Goal: Information Seeking & Learning: Learn about a topic

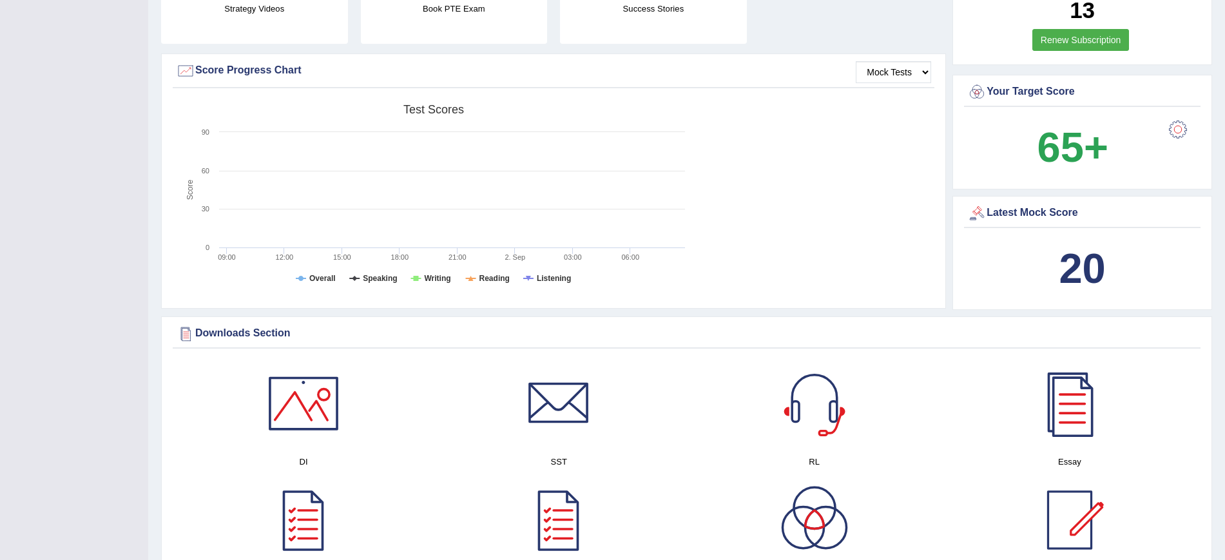
scroll to position [265, 0]
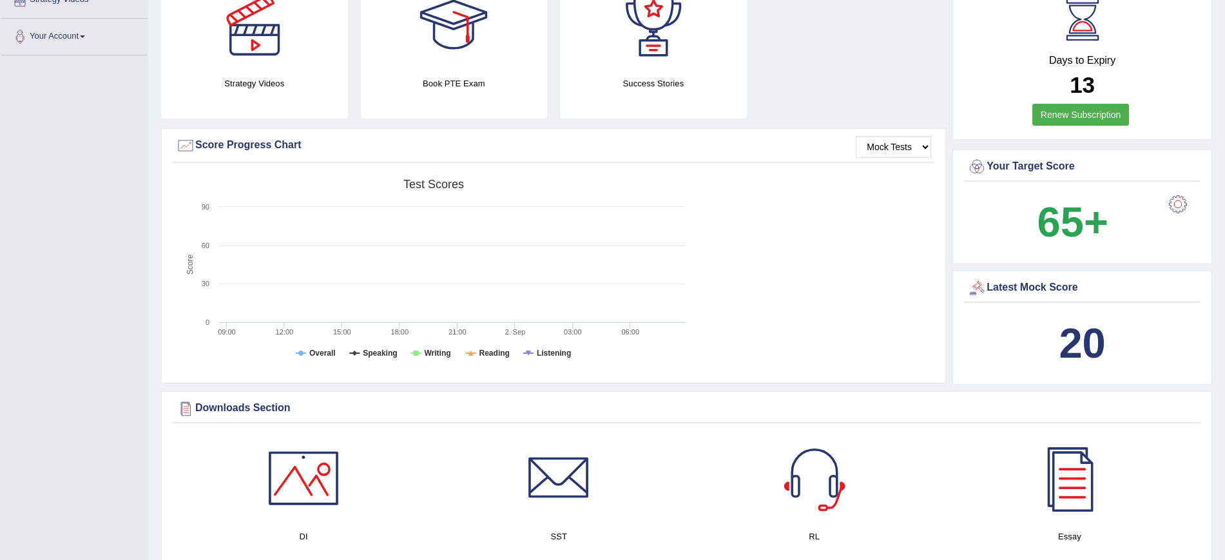
click at [1038, 288] on div "Latest Mock Score" at bounding box center [1082, 287] width 230 height 19
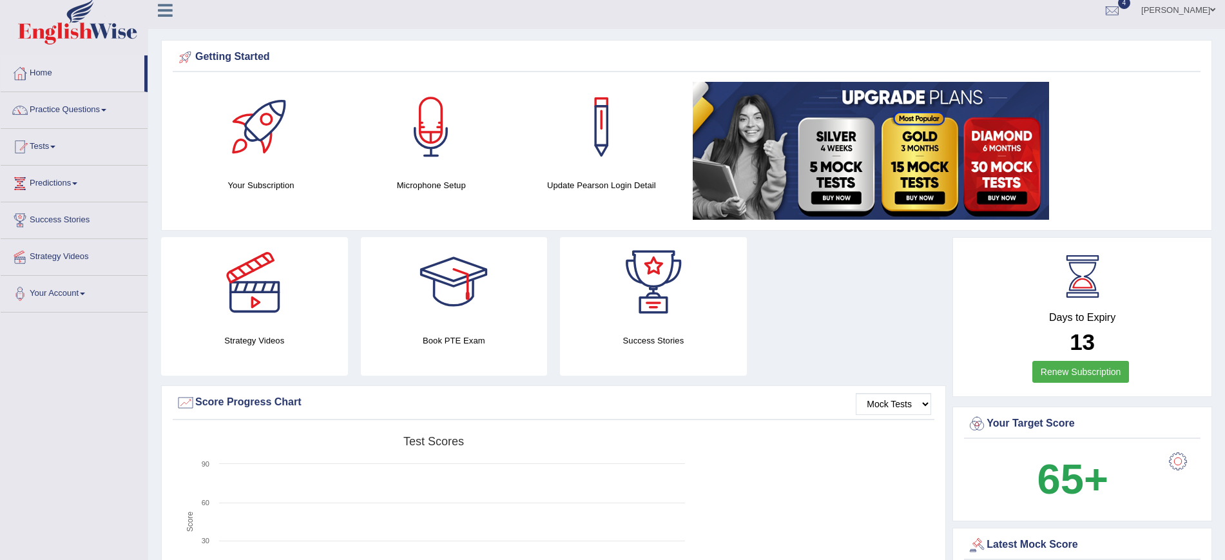
scroll to position [0, 0]
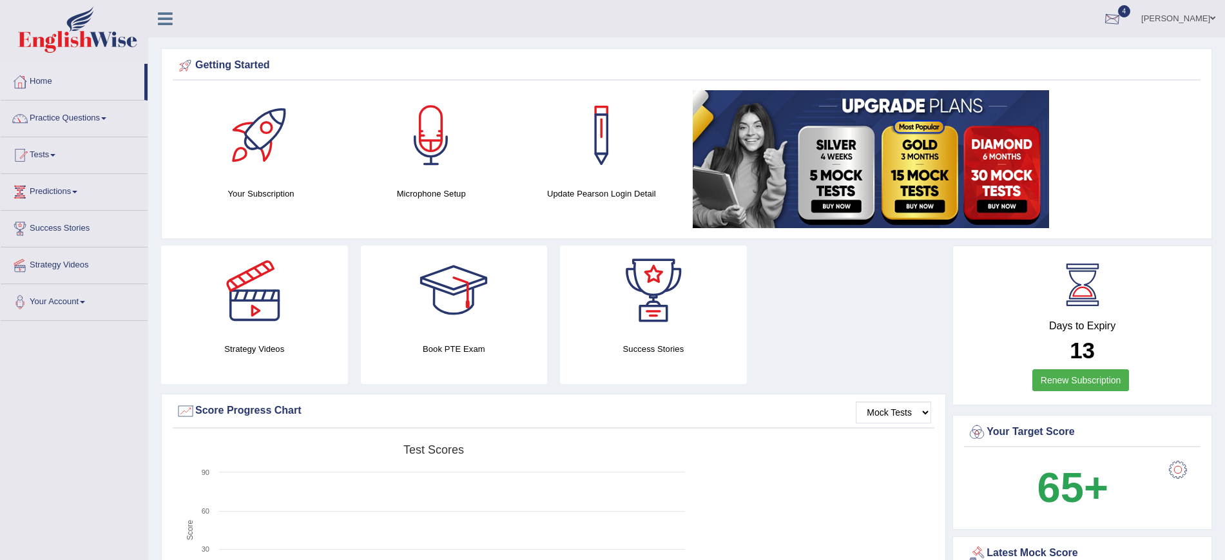
click at [1122, 17] on div at bounding box center [1112, 19] width 19 height 19
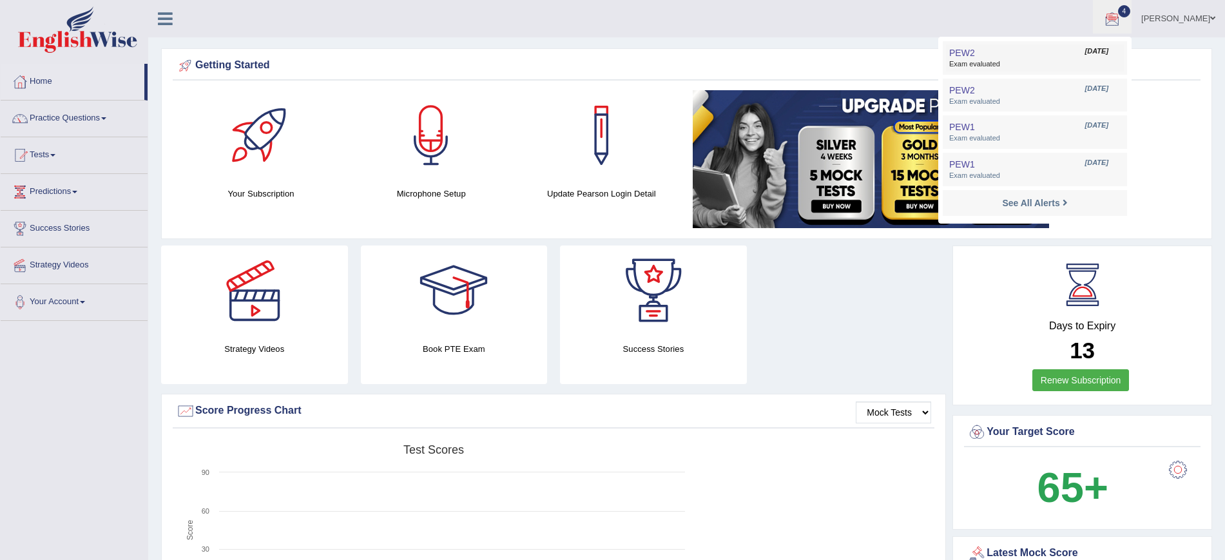
click at [1108, 51] on span "Aug 31, 2025" at bounding box center [1096, 51] width 23 height 10
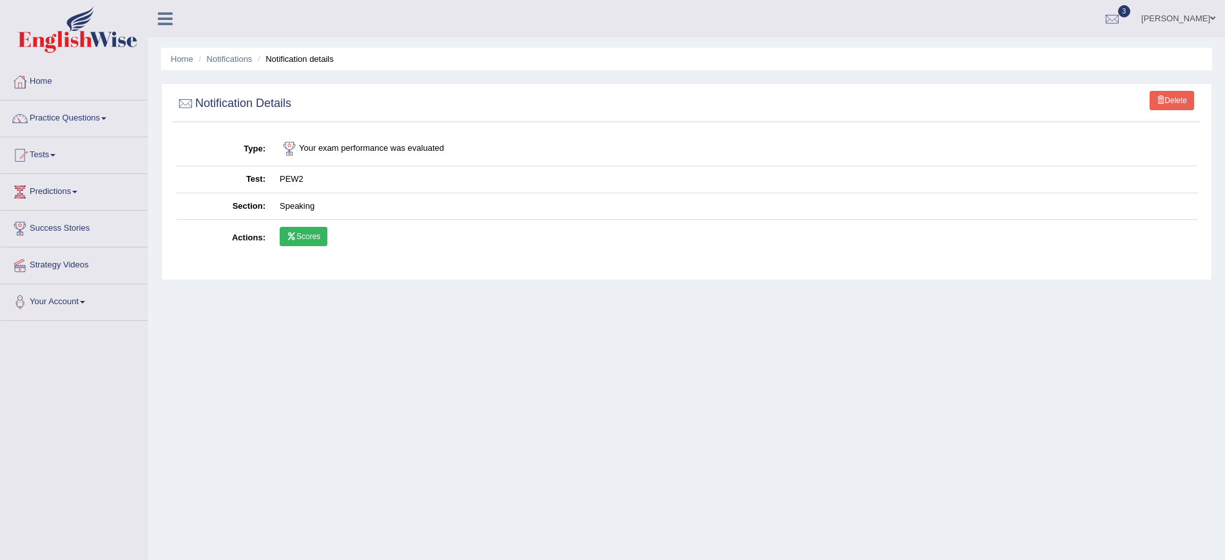
click at [305, 234] on link "Scores" at bounding box center [304, 236] width 48 height 19
click at [1122, 17] on div at bounding box center [1112, 19] width 19 height 19
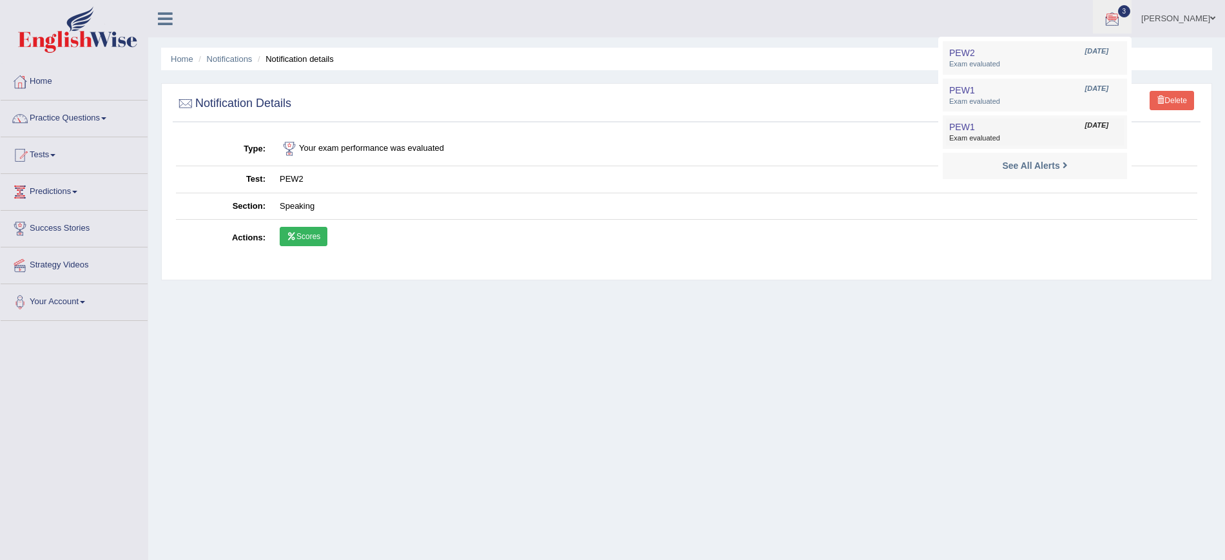
click at [975, 122] on span "PEW1" at bounding box center [962, 127] width 26 height 10
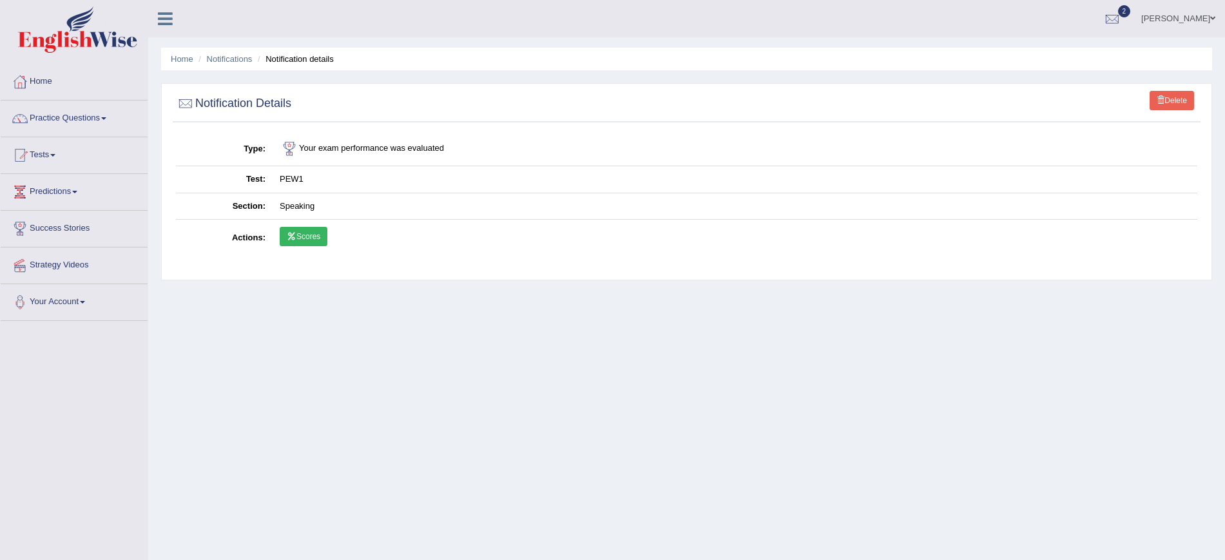
click at [309, 233] on link "Scores" at bounding box center [304, 236] width 48 height 19
drag, startPoint x: 0, startPoint y: 0, endPoint x: 1160, endPoint y: 12, distance: 1159.9
click at [1122, 12] on div at bounding box center [1112, 19] width 19 height 19
click at [1024, 54] on link "PEW2 Aug 24, 2025 Exam evaluated" at bounding box center [1035, 57] width 178 height 27
click at [303, 232] on link "Scores" at bounding box center [304, 236] width 48 height 19
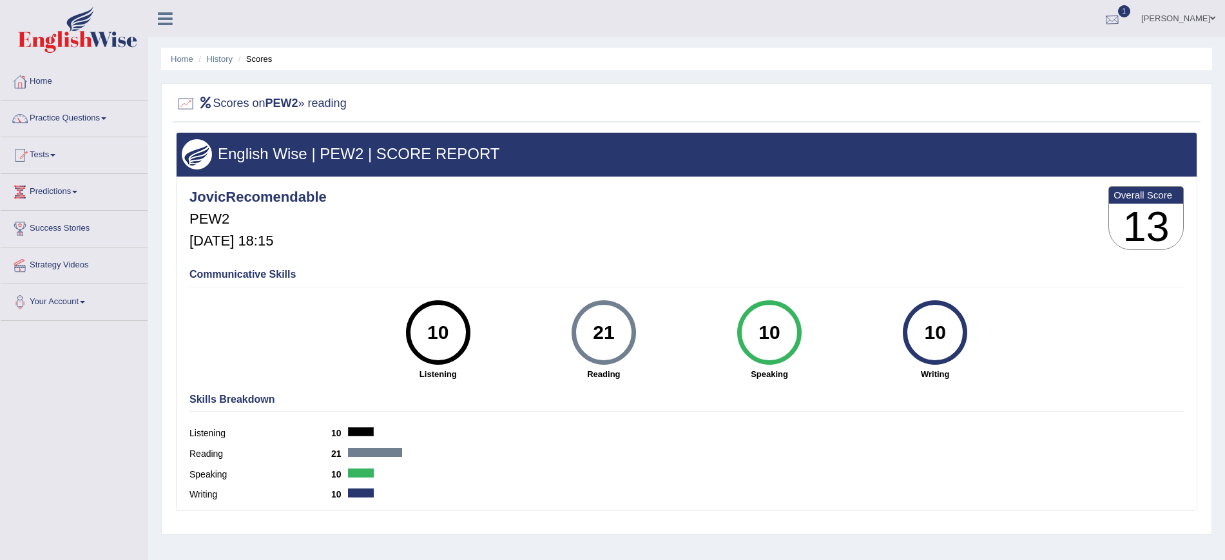
click at [1122, 15] on div at bounding box center [1112, 19] width 19 height 19
click at [1025, 65] on span "Exam evaluated" at bounding box center [1034, 64] width 171 height 10
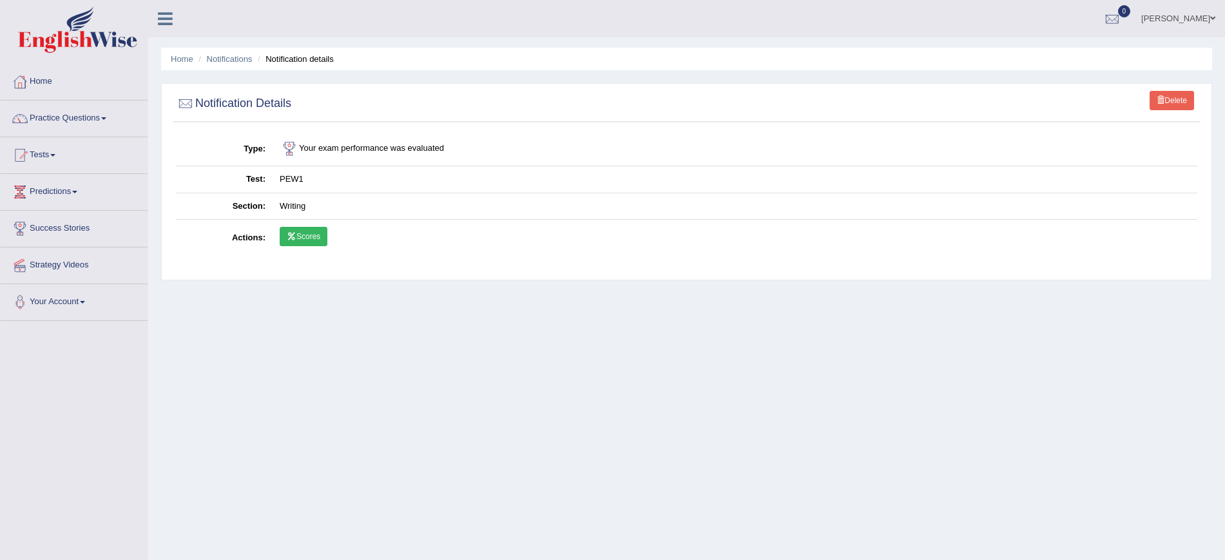
click at [298, 238] on link "Scores" at bounding box center [304, 236] width 48 height 19
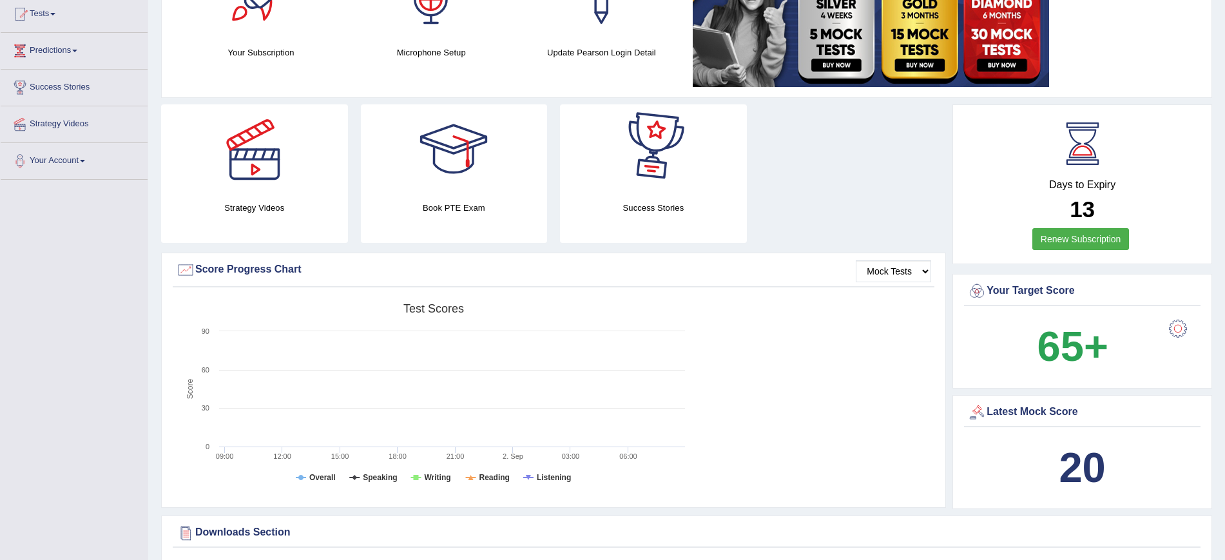
scroll to position [242, 0]
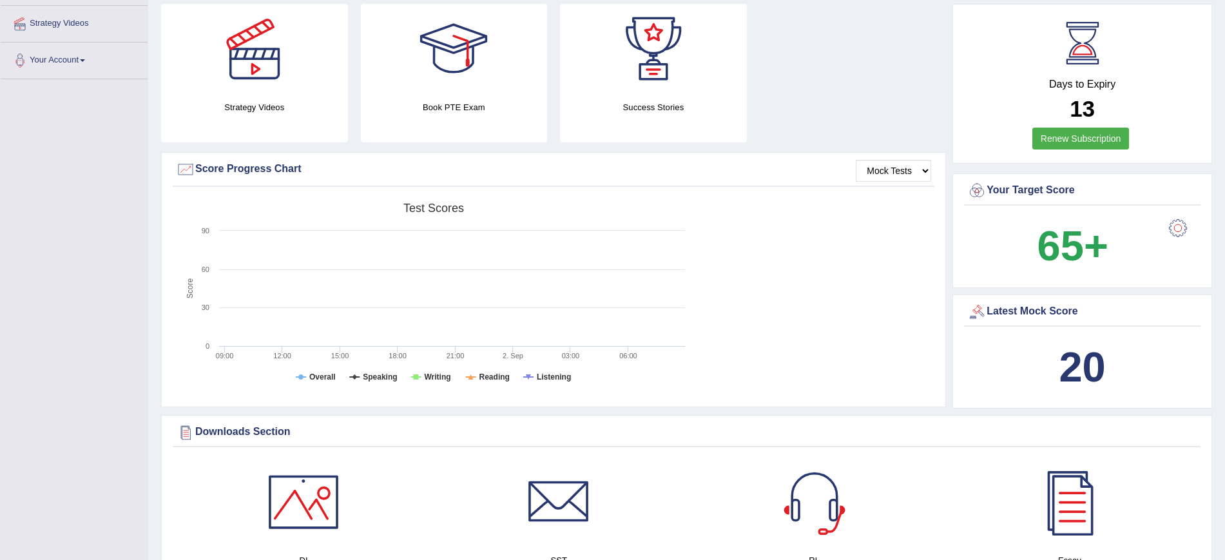
click at [1015, 309] on div "Latest Mock Score" at bounding box center [1082, 311] width 230 height 19
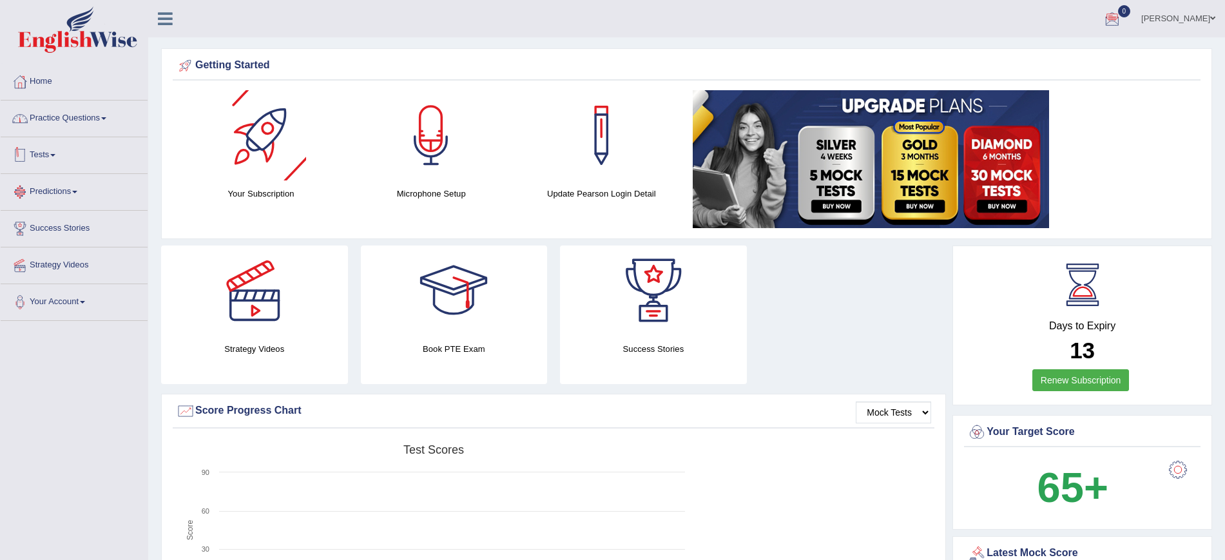
click at [94, 118] on link "Practice Questions" at bounding box center [74, 117] width 147 height 32
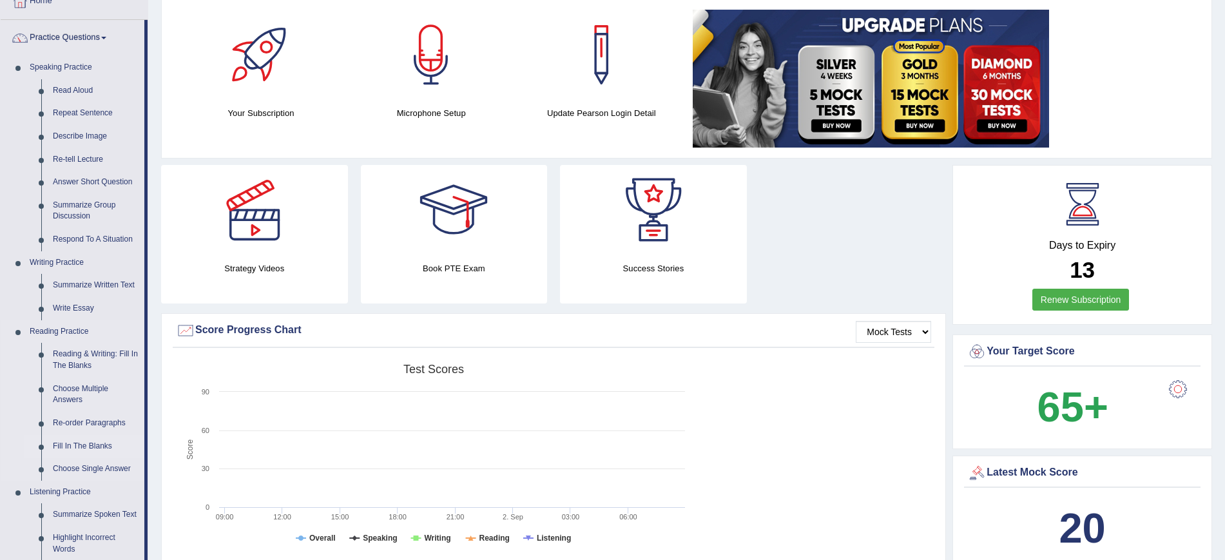
scroll to position [161, 0]
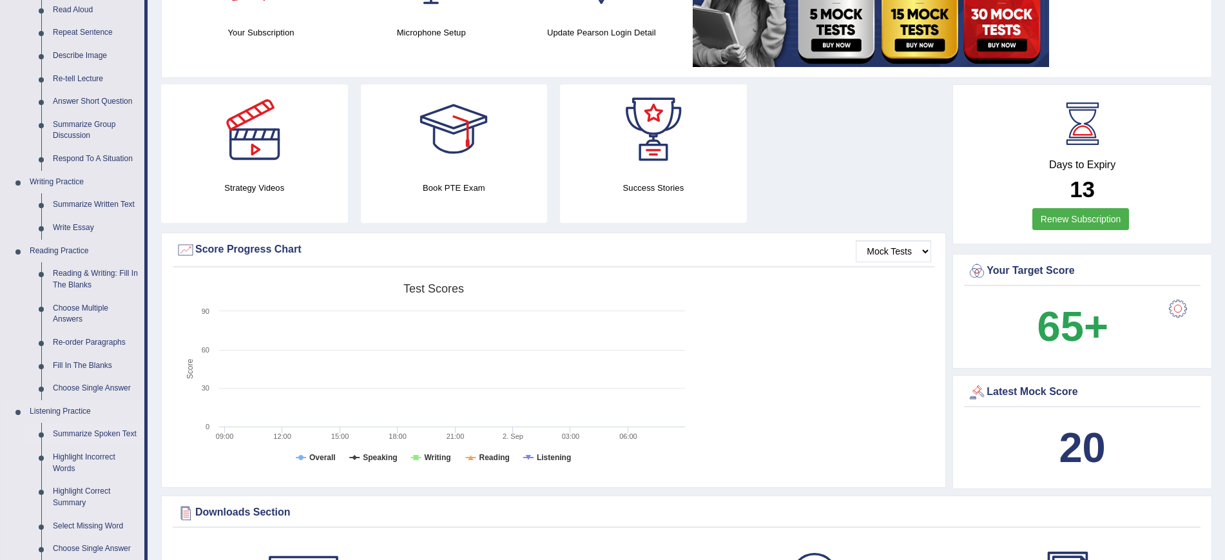
click at [105, 427] on link "Summarize Spoken Text" at bounding box center [95, 434] width 97 height 23
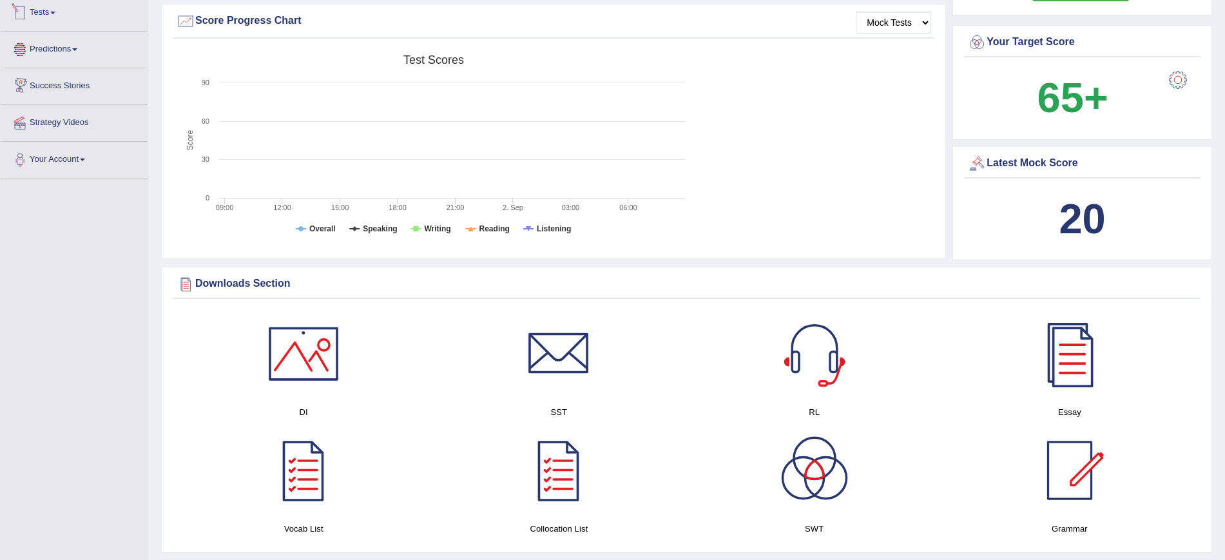
scroll to position [488, 0]
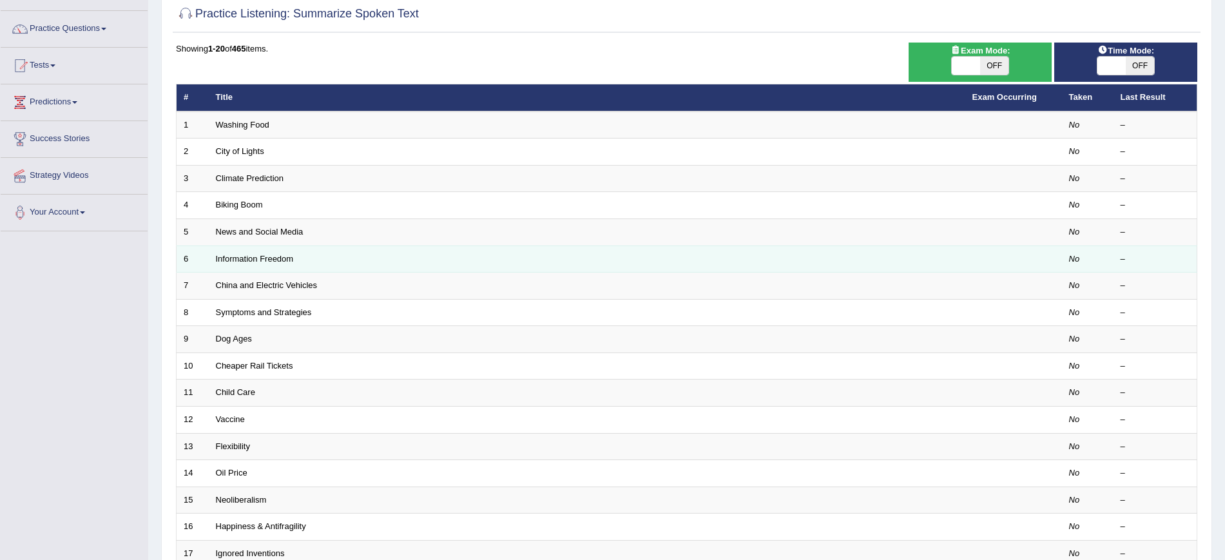
scroll to position [52, 0]
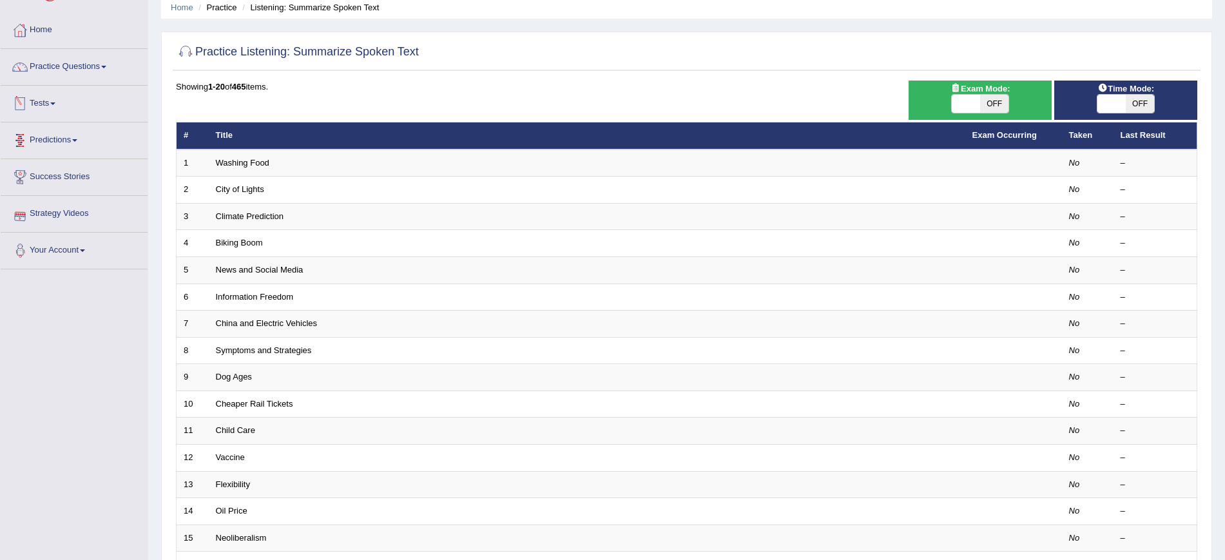
click at [50, 99] on link "Tests" at bounding box center [74, 102] width 147 height 32
click at [41, 180] on link "History" at bounding box center [84, 179] width 120 height 23
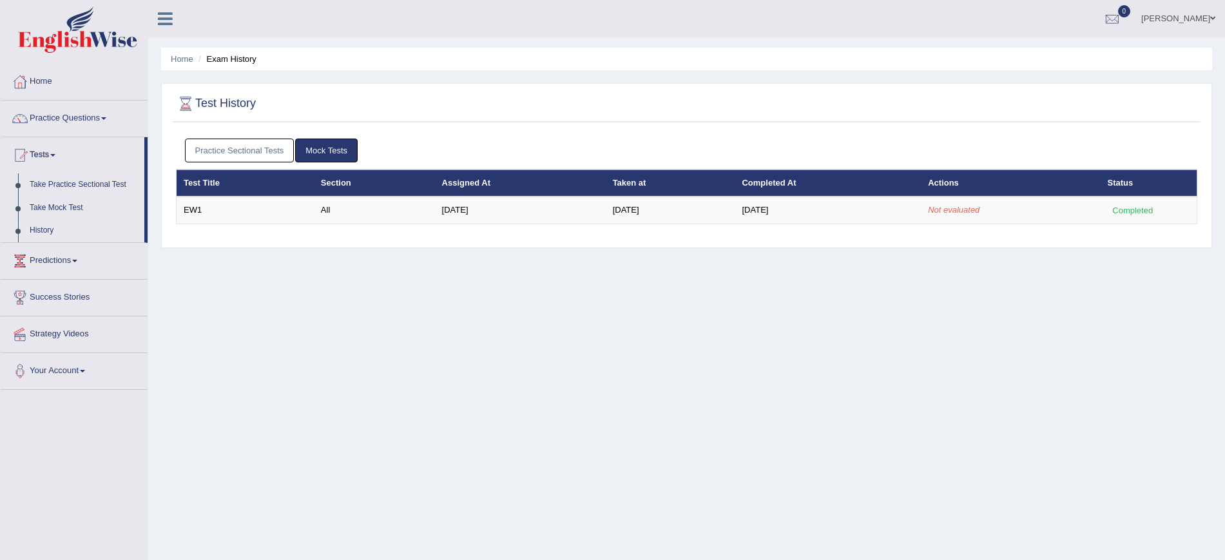
click at [265, 150] on link "Practice Sectional Tests" at bounding box center [240, 151] width 110 height 24
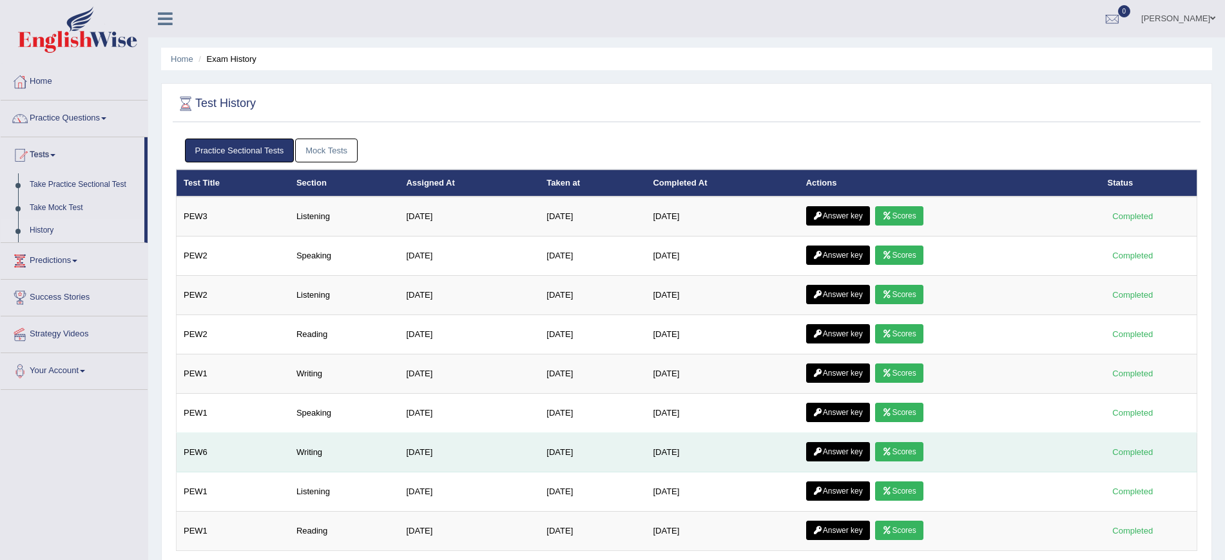
scroll to position [117, 0]
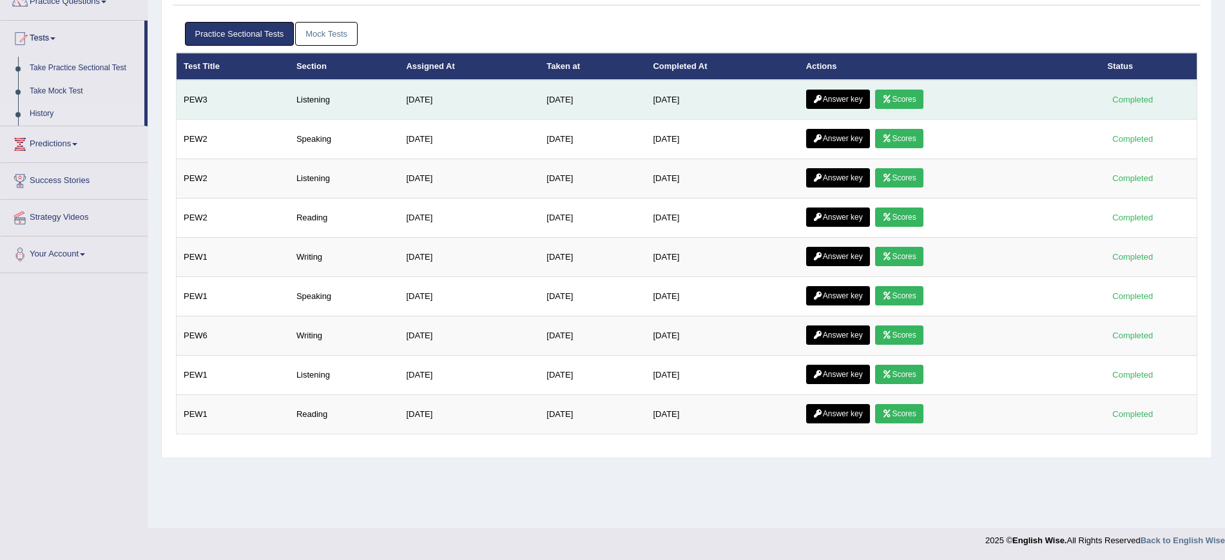
click at [845, 101] on link "Answer key" at bounding box center [838, 99] width 64 height 19
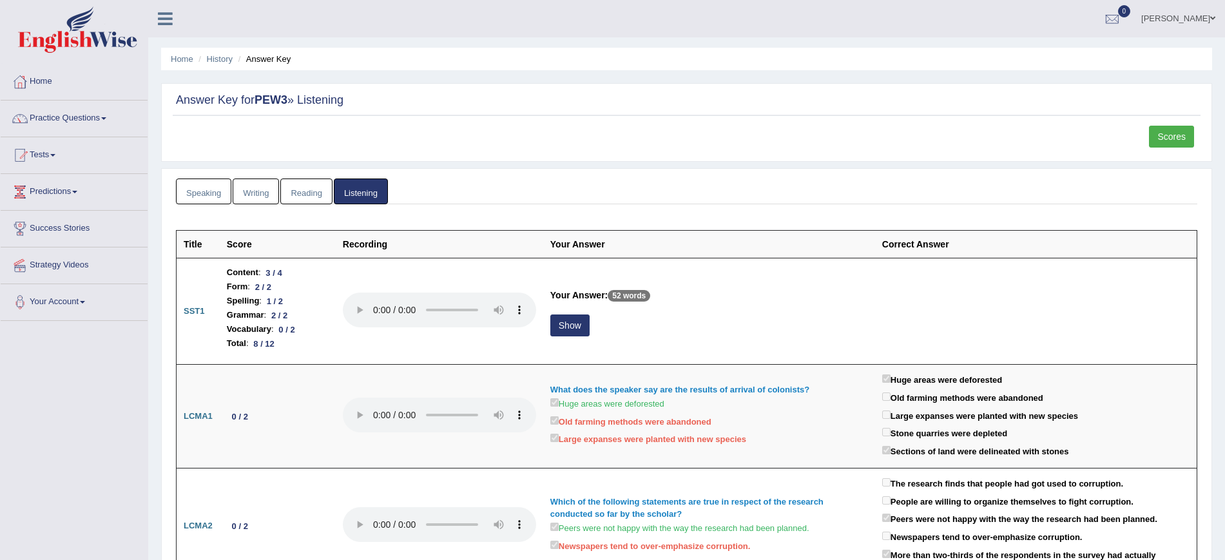
click at [294, 190] on link "Reading" at bounding box center [306, 191] width 52 height 26
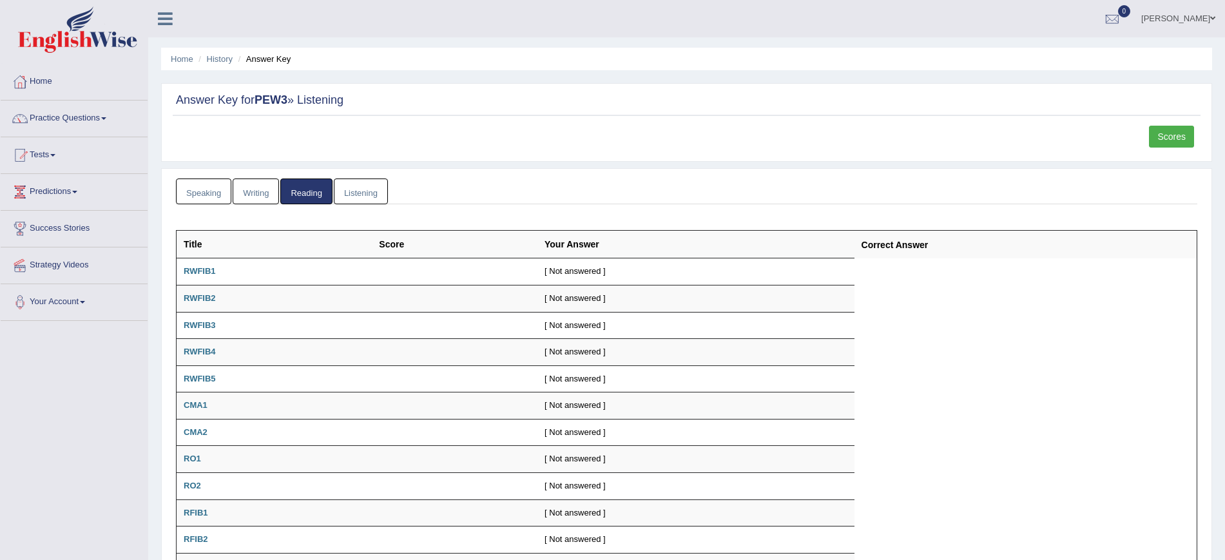
click at [255, 194] on link "Writing" at bounding box center [256, 191] width 46 height 26
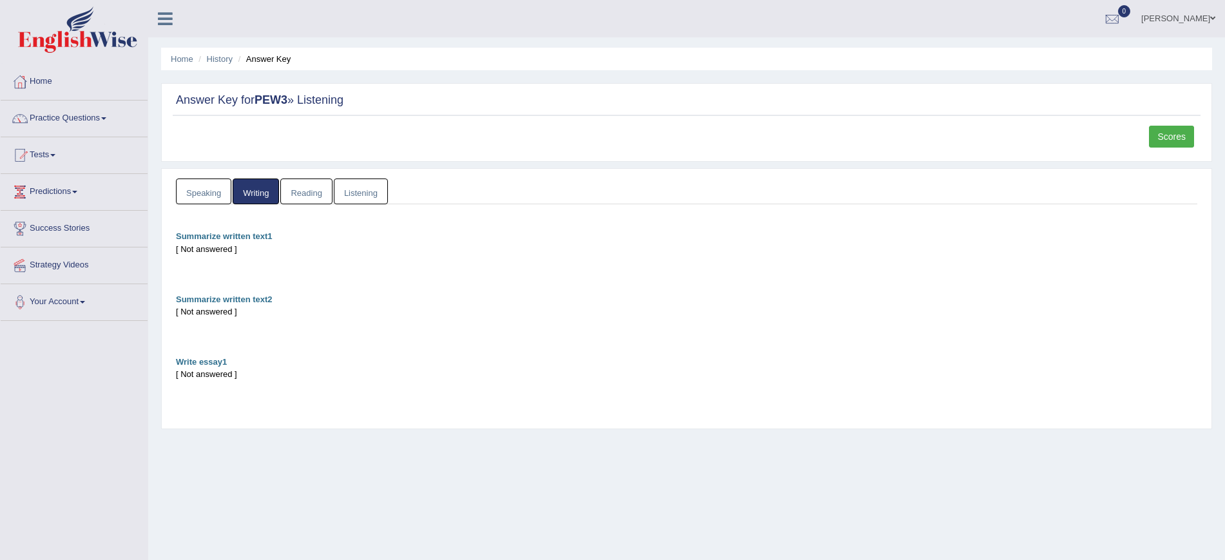
click at [207, 194] on link "Speaking" at bounding box center [203, 191] width 55 height 26
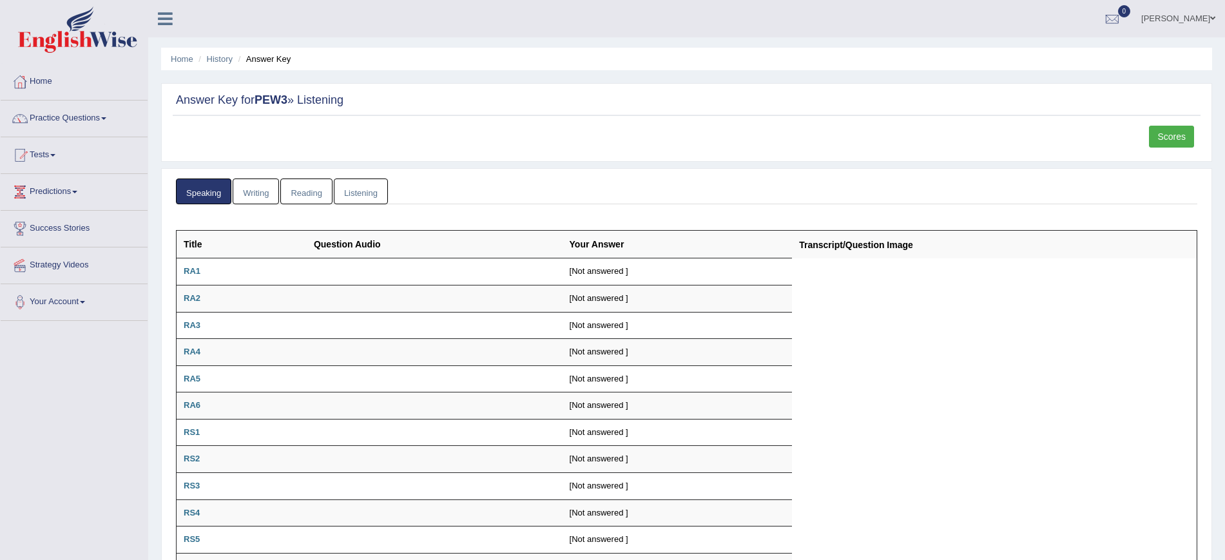
click at [367, 197] on link "Listening" at bounding box center [361, 191] width 54 height 26
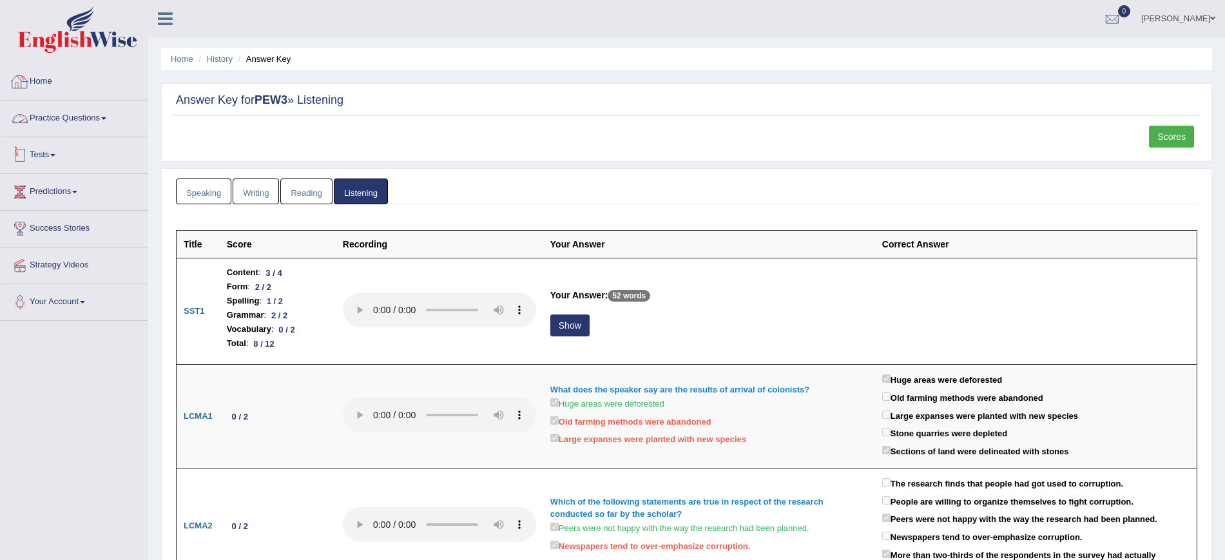
click at [86, 124] on link "Practice Questions" at bounding box center [74, 117] width 147 height 32
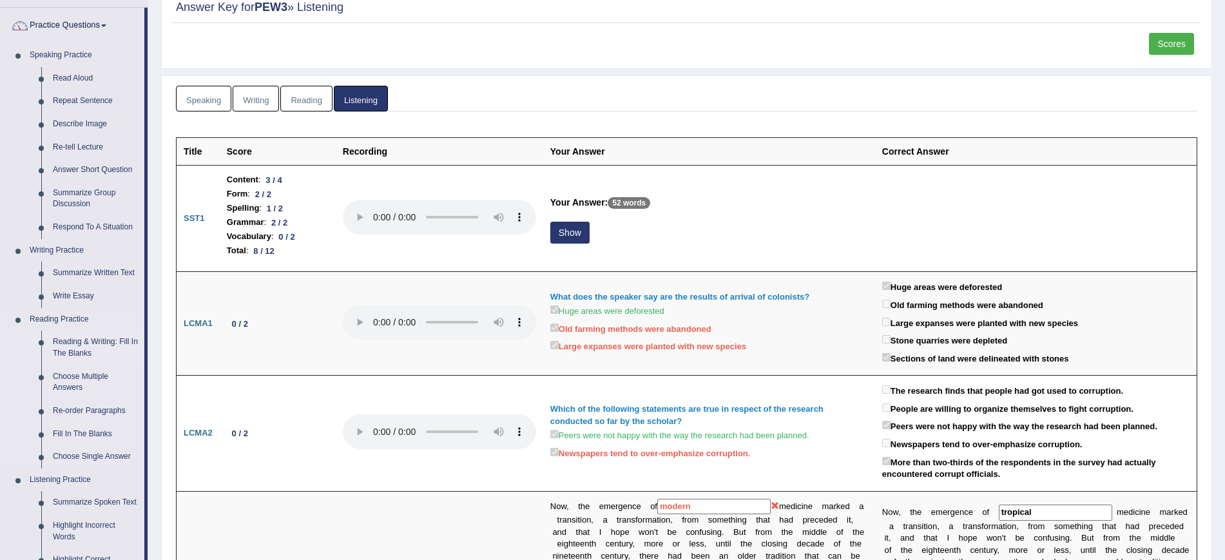
scroll to position [161, 0]
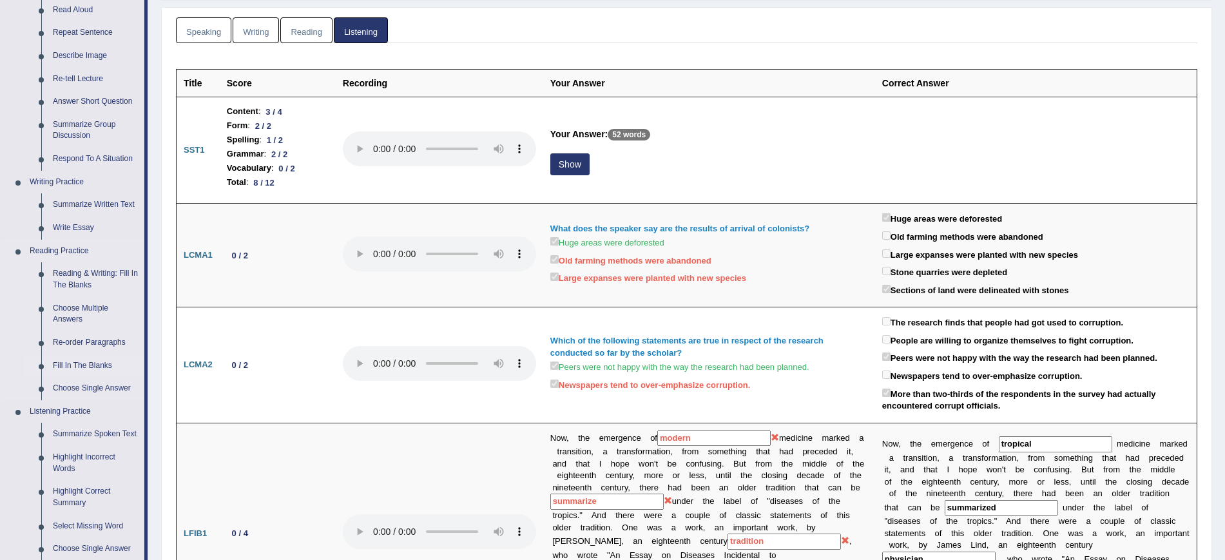
click at [83, 361] on link "Fill In The Blanks" at bounding box center [95, 365] width 97 height 23
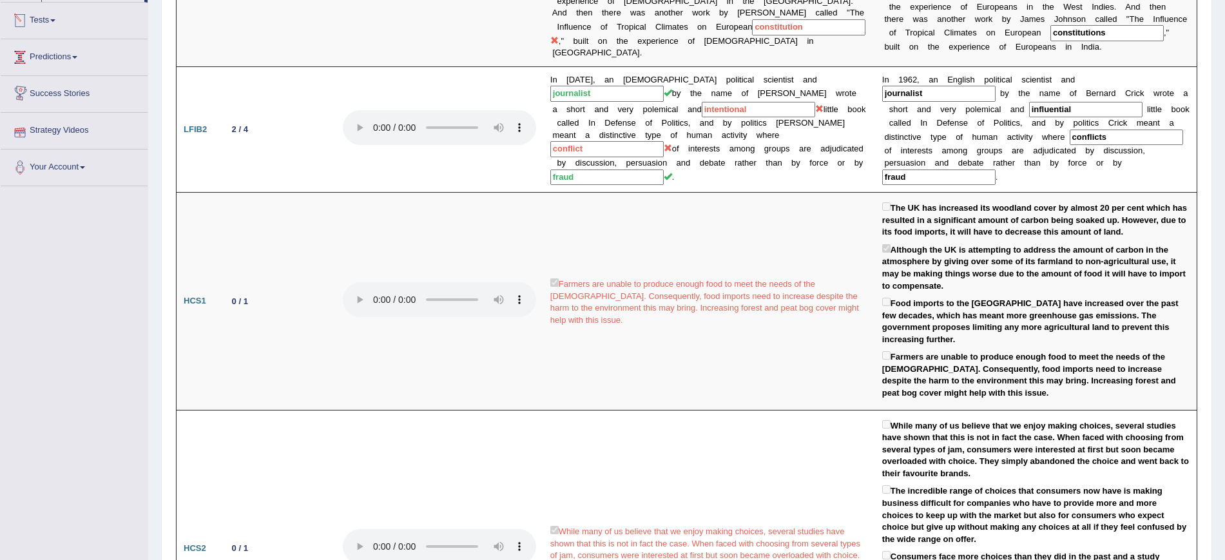
scroll to position [711, 0]
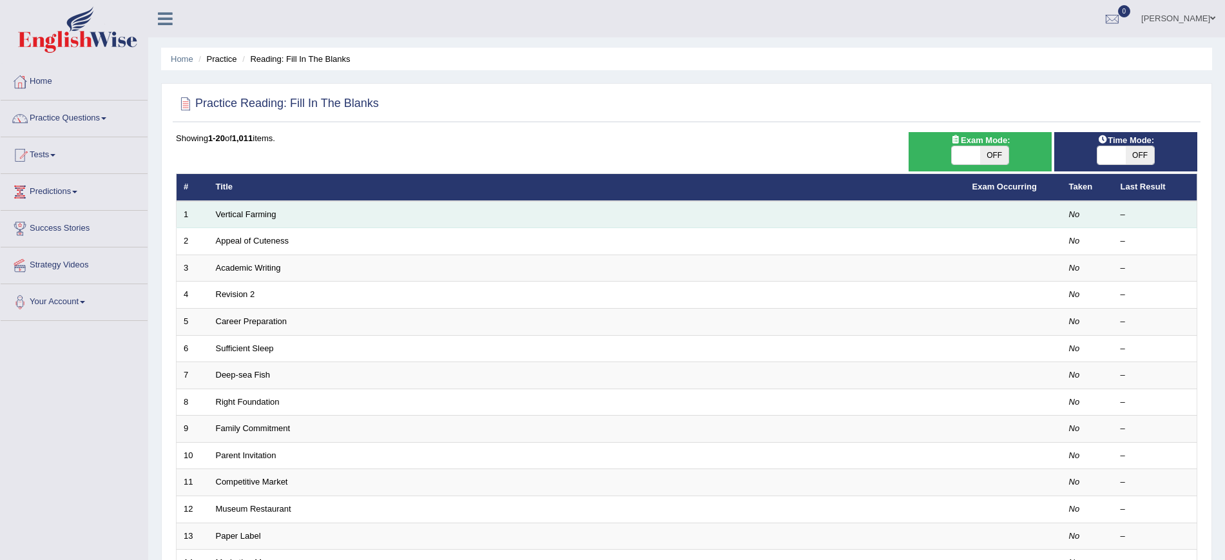
click at [291, 215] on td "Vertical Farming" at bounding box center [587, 214] width 756 height 27
click at [247, 213] on link "Vertical Farming" at bounding box center [246, 214] width 61 height 10
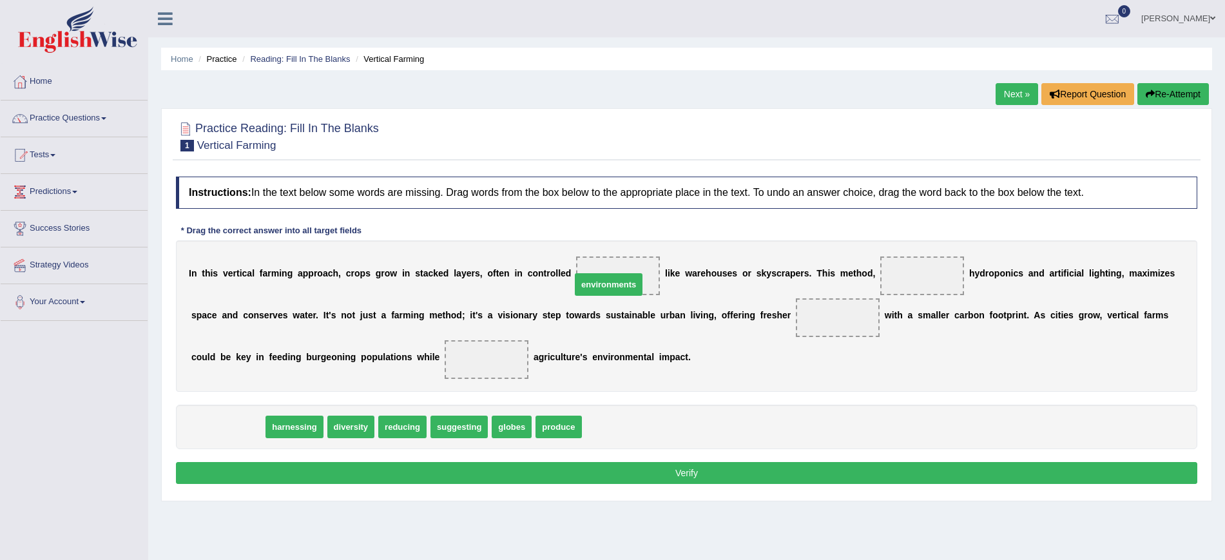
drag, startPoint x: 238, startPoint y: 428, endPoint x: 619, endPoint y: 285, distance: 406.6
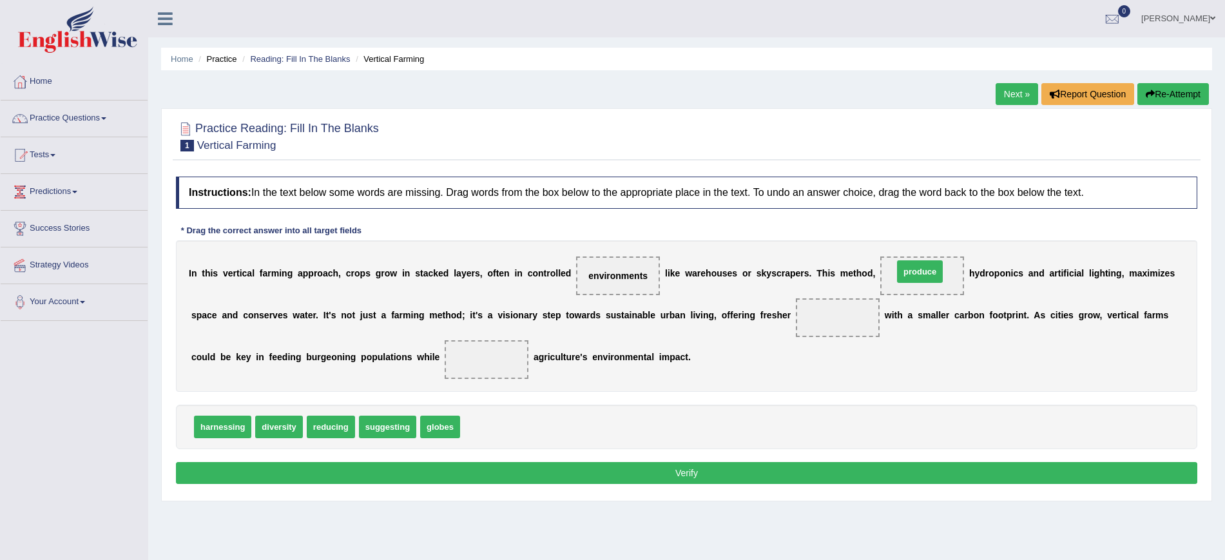
drag, startPoint x: 481, startPoint y: 426, endPoint x: 914, endPoint y: 271, distance: 460.0
drag, startPoint x: 440, startPoint y: 429, endPoint x: 841, endPoint y: 322, distance: 414.7
drag, startPoint x: 223, startPoint y: 430, endPoint x: 180, endPoint y: 438, distance: 43.2
click at [329, 430] on span "suggesting" at bounding box center [325, 427] width 57 height 23
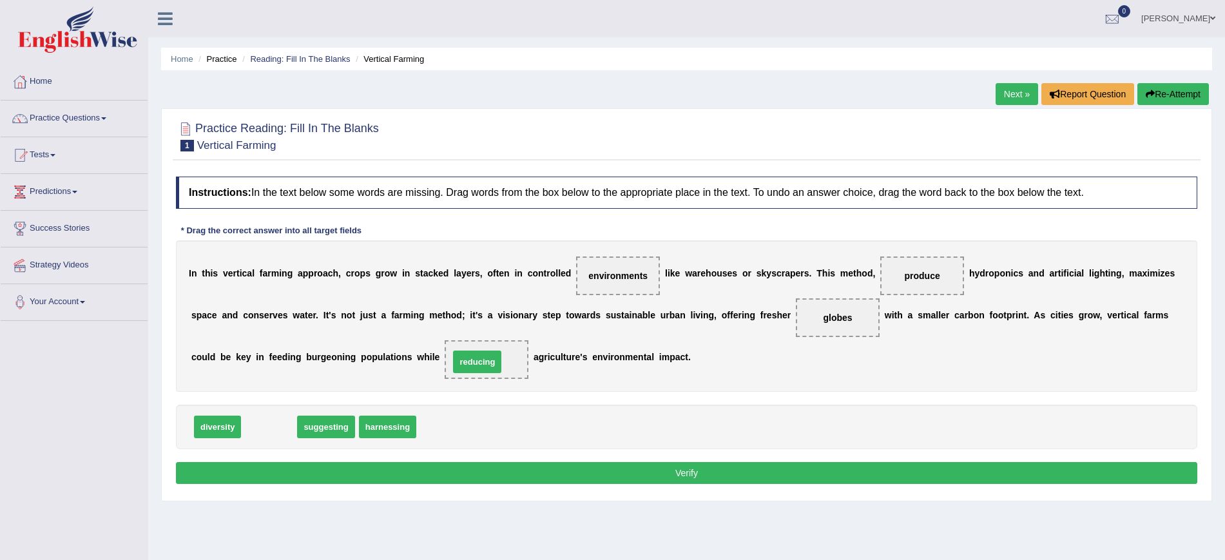
drag, startPoint x: 371, startPoint y: 387, endPoint x: 485, endPoint y: 360, distance: 117.1
click at [567, 465] on button "Verify" at bounding box center [686, 473] width 1021 height 22
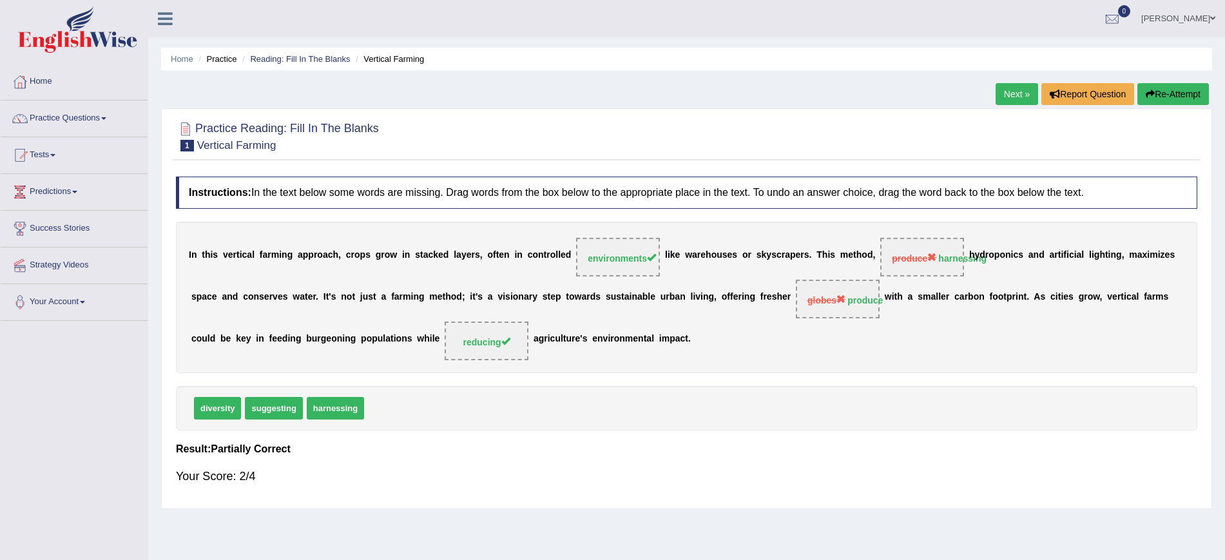
click at [1013, 93] on link "Next »" at bounding box center [1017, 94] width 43 height 22
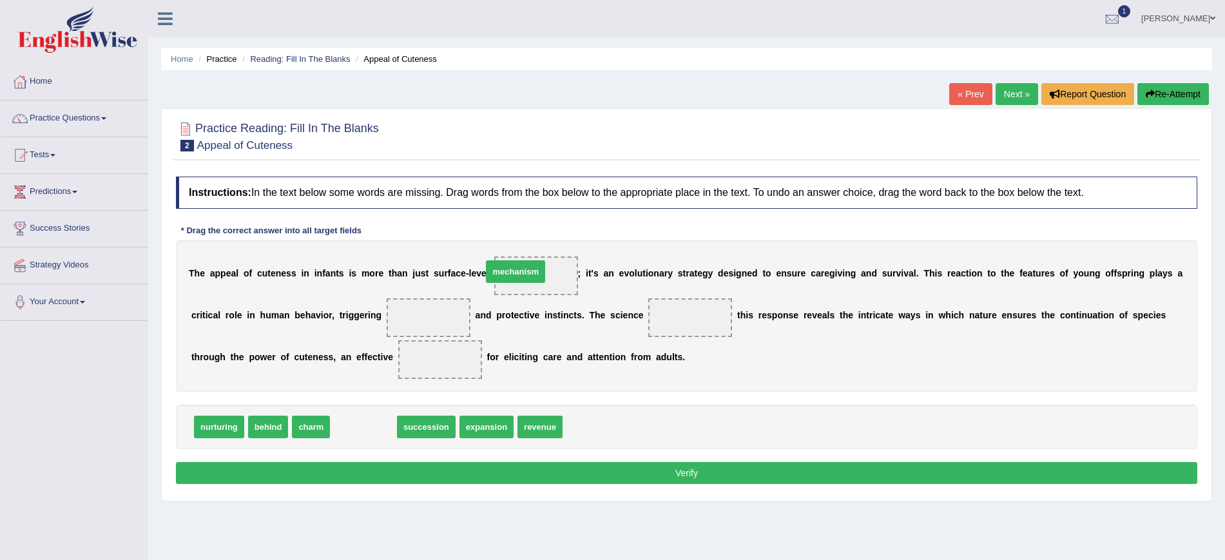
drag, startPoint x: 356, startPoint y: 425, endPoint x: 508, endPoint y: 269, distance: 217.3
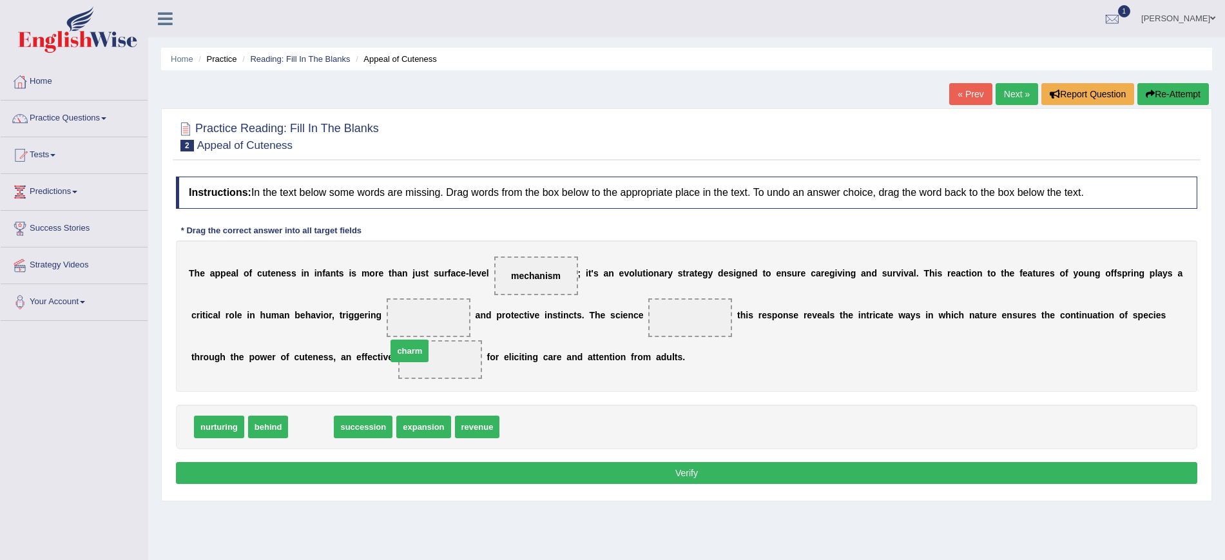
drag, startPoint x: 307, startPoint y: 430, endPoint x: 419, endPoint y: 329, distance: 150.5
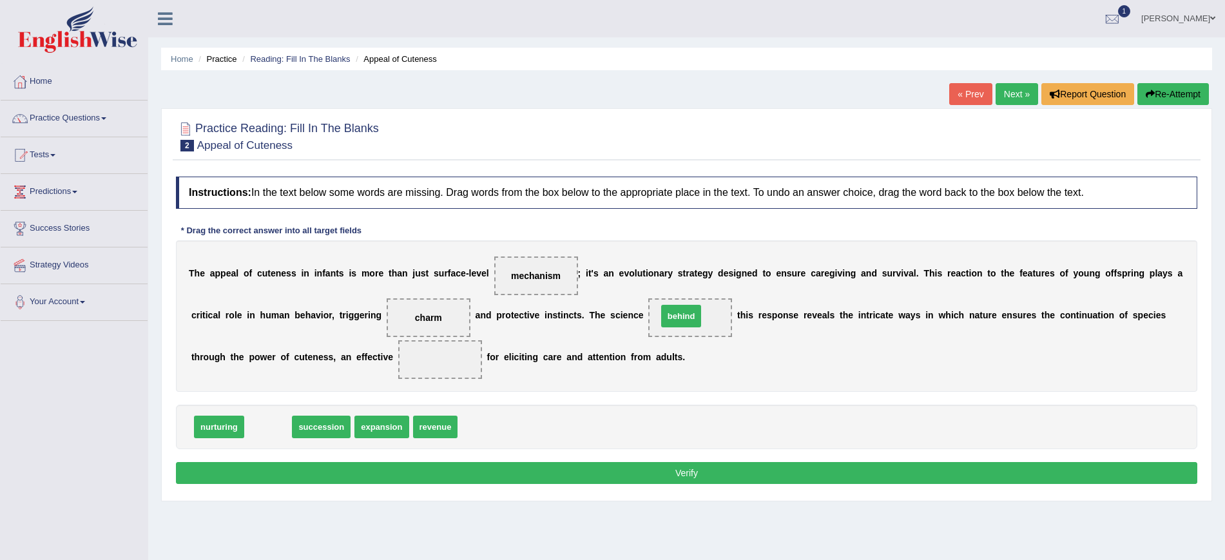
drag, startPoint x: 265, startPoint y: 426, endPoint x: 678, endPoint y: 315, distance: 427.6
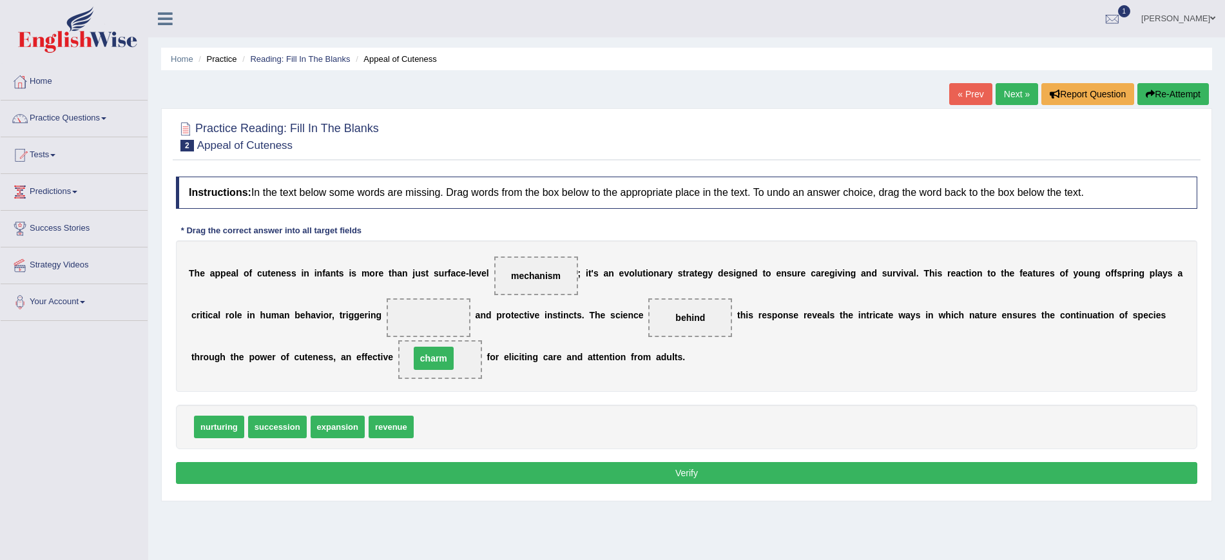
drag, startPoint x: 417, startPoint y: 318, endPoint x: 422, endPoint y: 359, distance: 40.9
click at [371, 393] on div "Instructions: In the text below some words are missing. Drag words from the box…" at bounding box center [687, 332] width 1028 height 324
drag, startPoint x: 347, startPoint y: 427, endPoint x: 426, endPoint y: 322, distance: 131.1
click at [621, 479] on button "Verify" at bounding box center [686, 473] width 1021 height 22
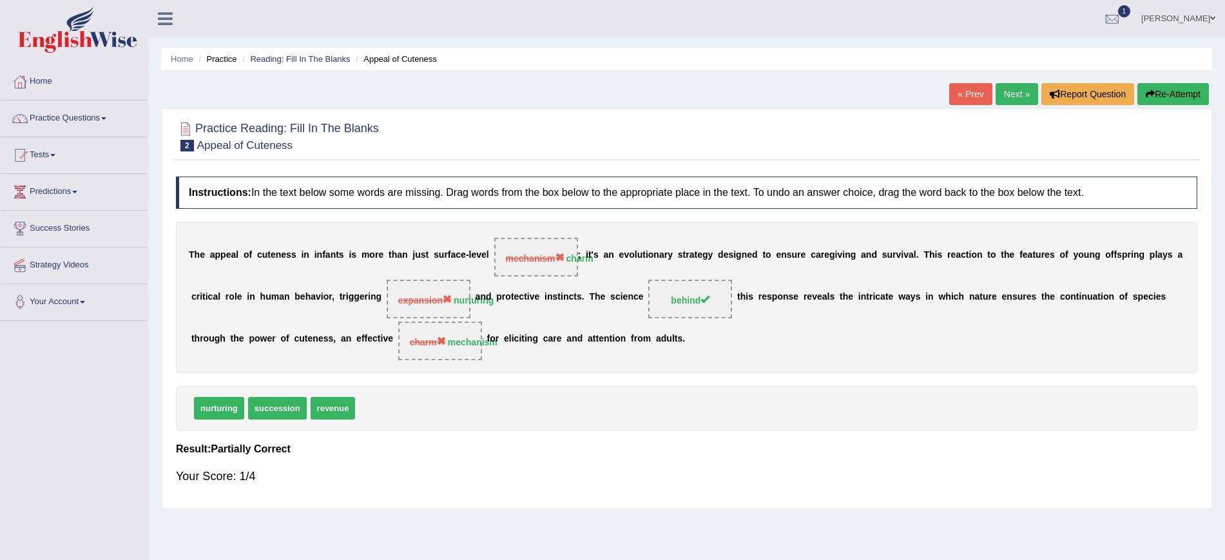
click at [1008, 94] on link "Next »" at bounding box center [1017, 94] width 43 height 22
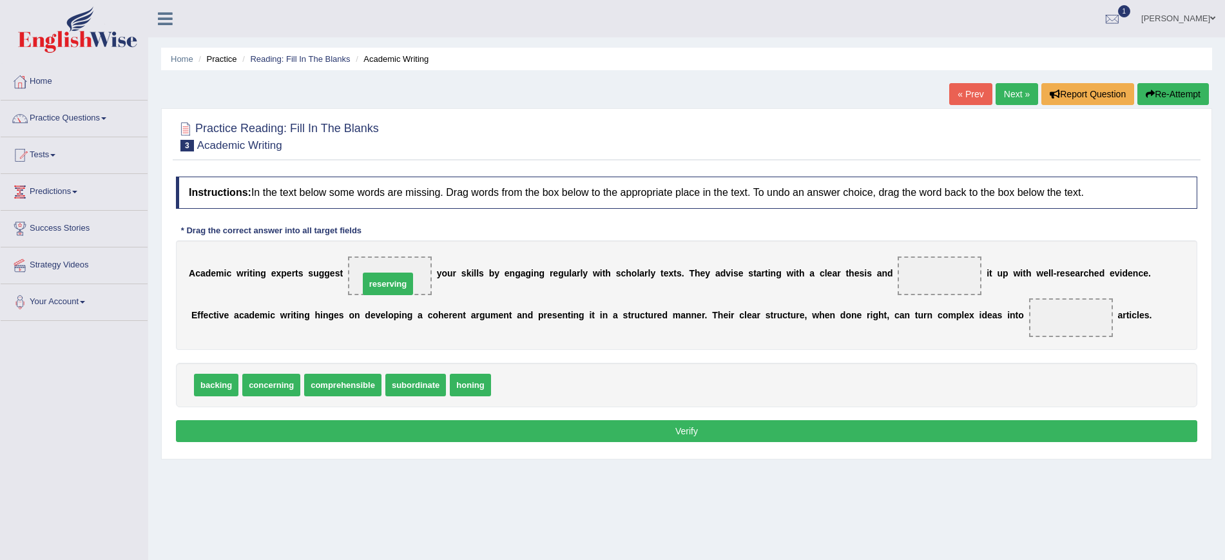
drag, startPoint x: 508, startPoint y: 385, endPoint x: 376, endPoint y: 284, distance: 166.4
drag, startPoint x: 390, startPoint y: 278, endPoint x: 512, endPoint y: 378, distance: 157.5
drag, startPoint x: 468, startPoint y: 388, endPoint x: 376, endPoint y: 276, distance: 145.1
drag, startPoint x: 217, startPoint y: 389, endPoint x: 936, endPoint y: 276, distance: 728.0
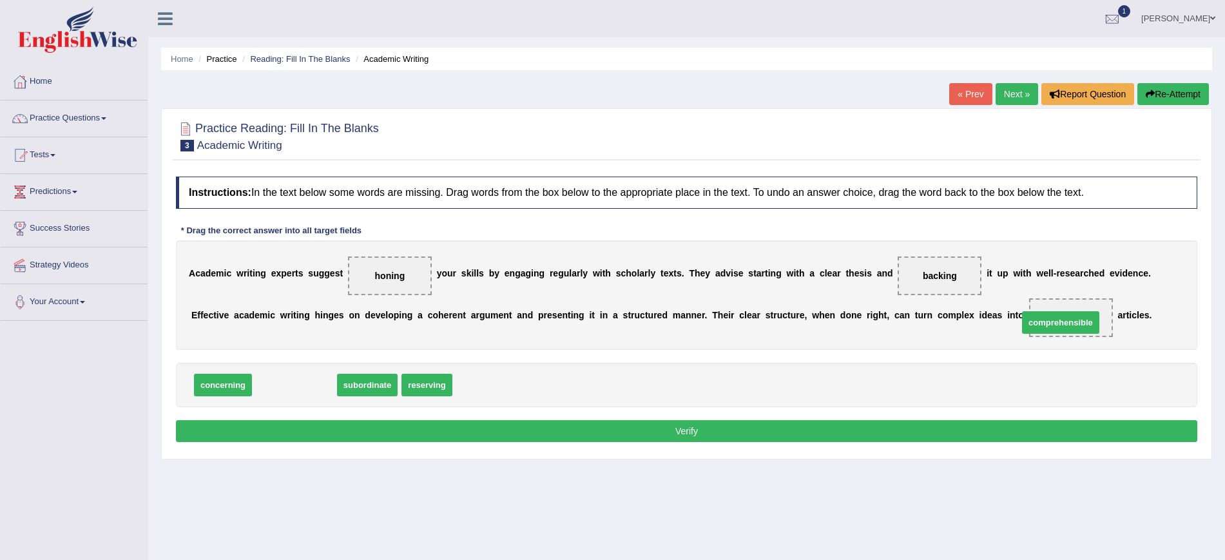
drag, startPoint x: 308, startPoint y: 385, endPoint x: 1079, endPoint y: 319, distance: 773.5
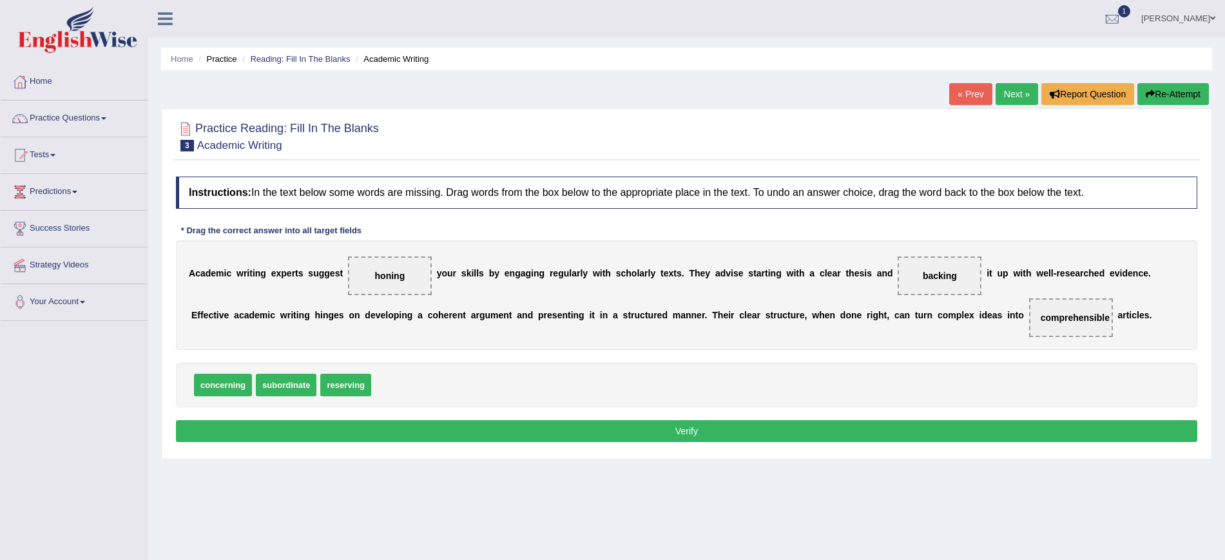
click at [903, 427] on button "Verify" at bounding box center [686, 431] width 1021 height 22
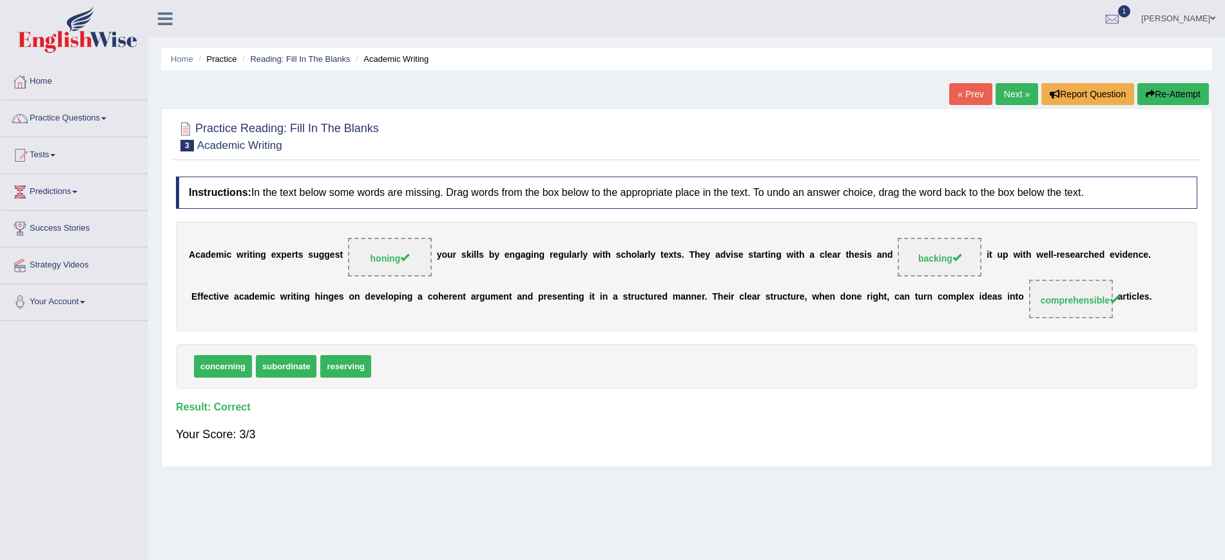
click at [1009, 95] on link "Next »" at bounding box center [1017, 94] width 43 height 22
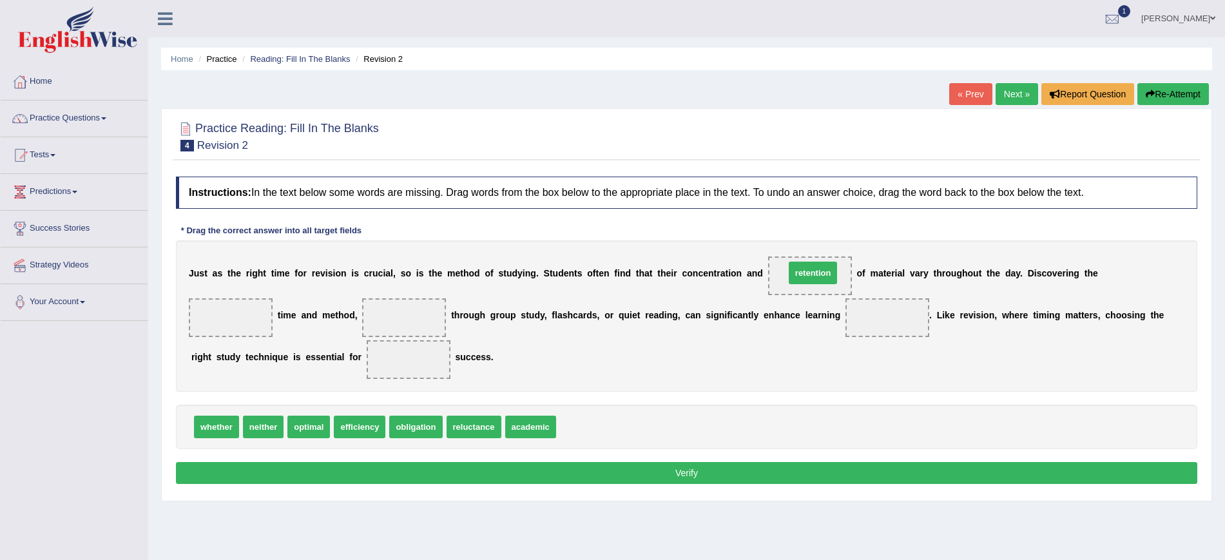
drag, startPoint x: 651, startPoint y: 401, endPoint x: 821, endPoint y: 273, distance: 213.4
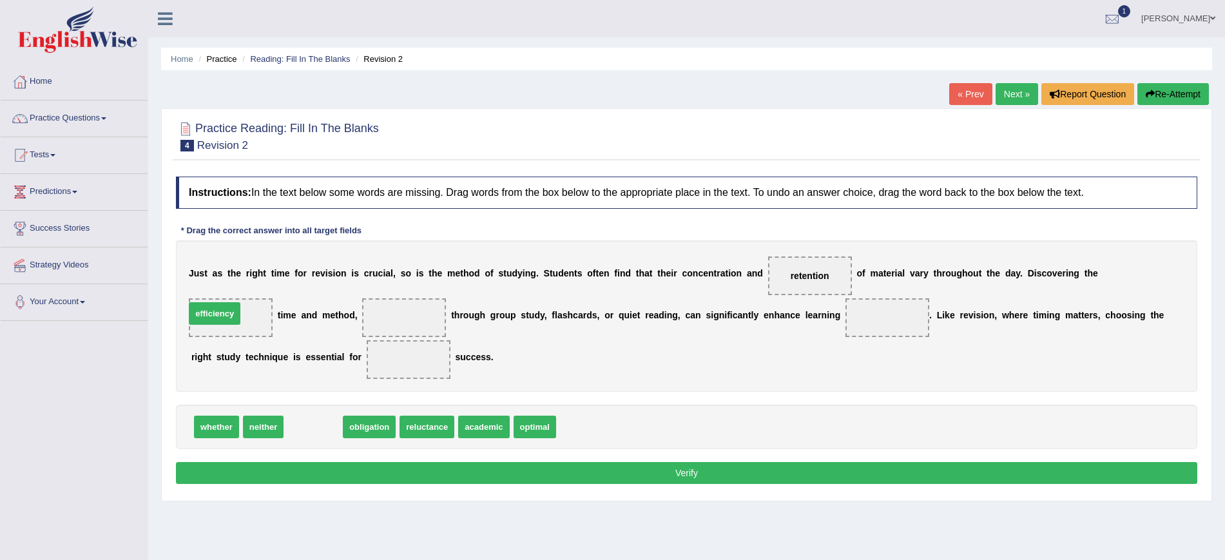
drag, startPoint x: 316, startPoint y: 426, endPoint x: 222, endPoint y: 311, distance: 149.3
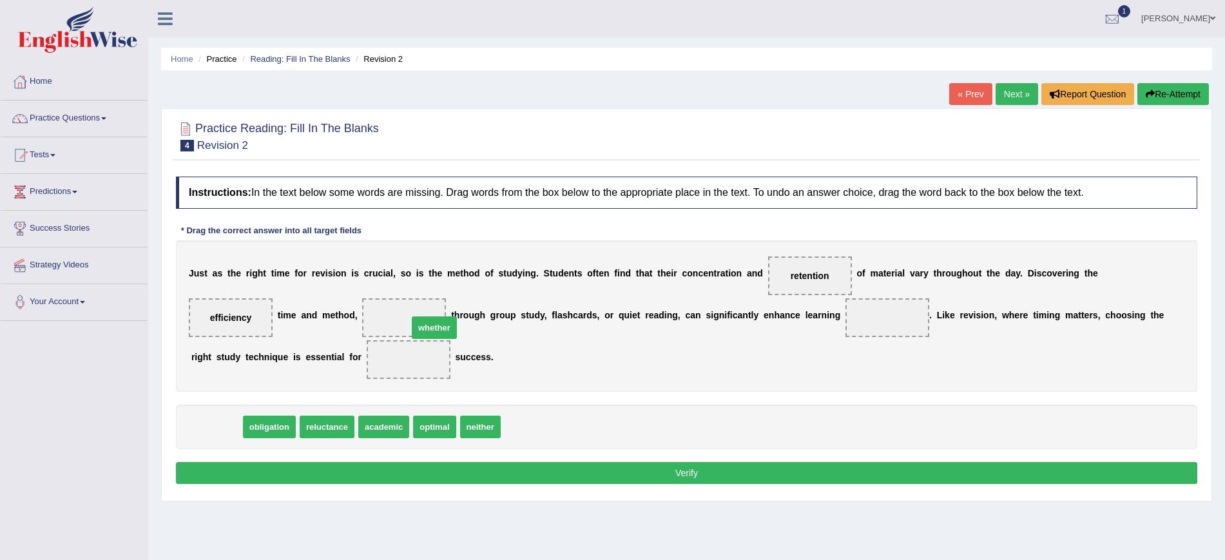
drag, startPoint x: 213, startPoint y: 430, endPoint x: 432, endPoint y: 327, distance: 241.9
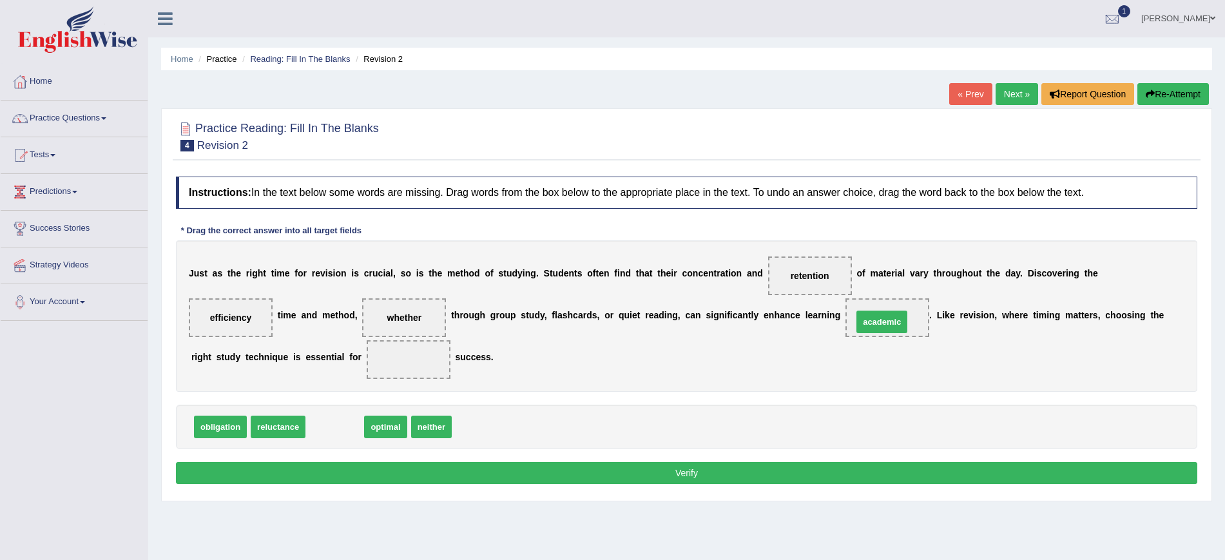
drag, startPoint x: 323, startPoint y: 427, endPoint x: 869, endPoint y: 322, distance: 556.4
drag, startPoint x: 322, startPoint y: 429, endPoint x: 425, endPoint y: 374, distance: 116.2
click at [773, 479] on button "Verify" at bounding box center [686, 473] width 1021 height 22
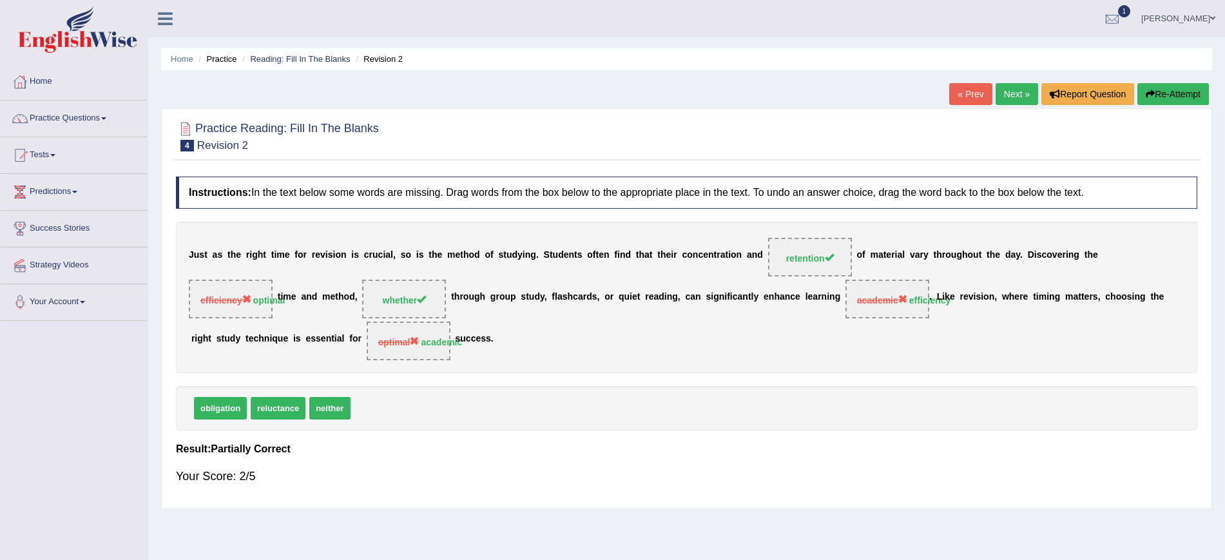
click at [1007, 96] on link "Next »" at bounding box center [1017, 94] width 43 height 22
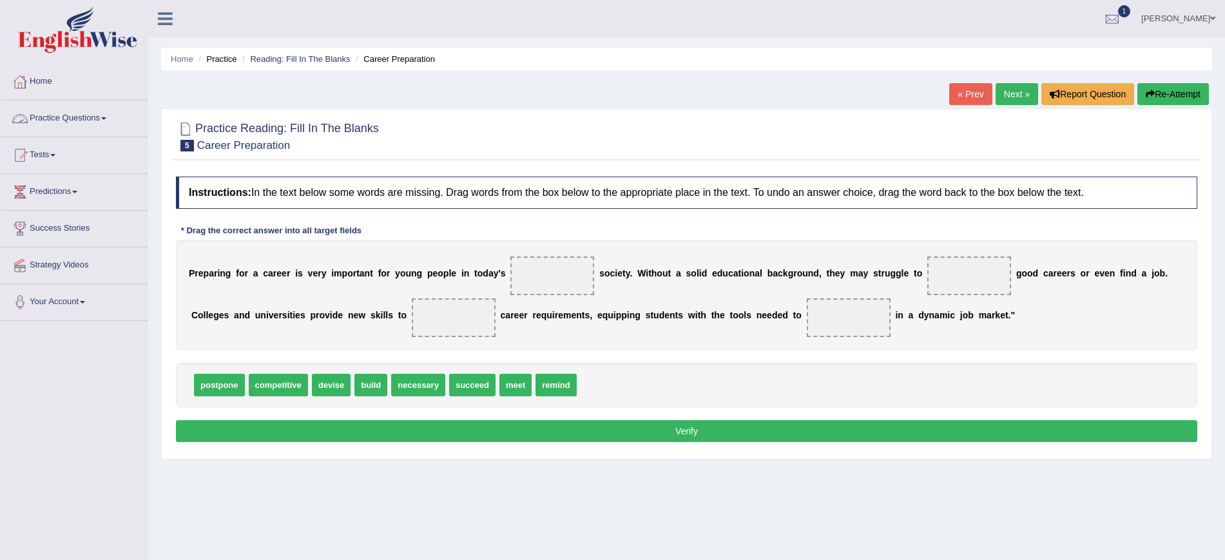
click at [62, 126] on link "Practice Questions" at bounding box center [74, 117] width 147 height 32
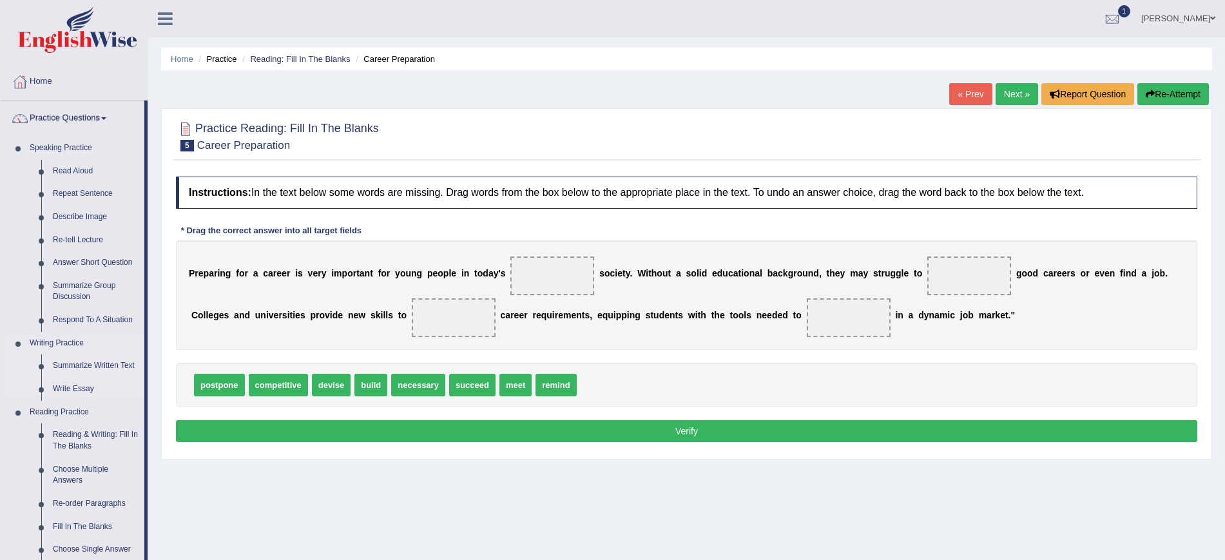
click at [74, 365] on link "Summarize Written Text" at bounding box center [95, 365] width 97 height 23
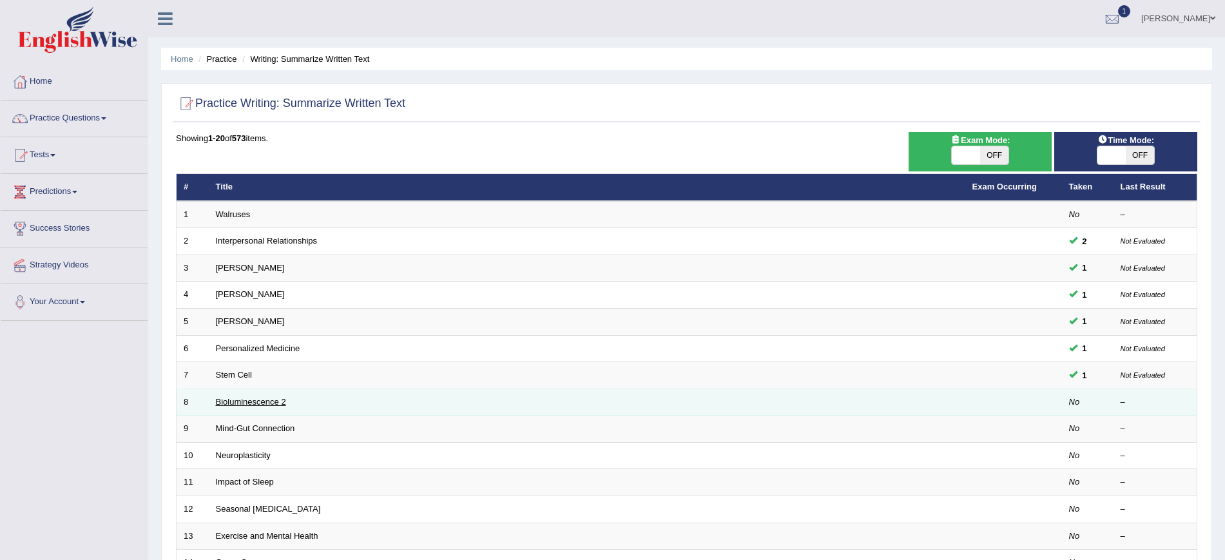
click at [244, 400] on link "Bioluminescence 2" at bounding box center [251, 402] width 70 height 10
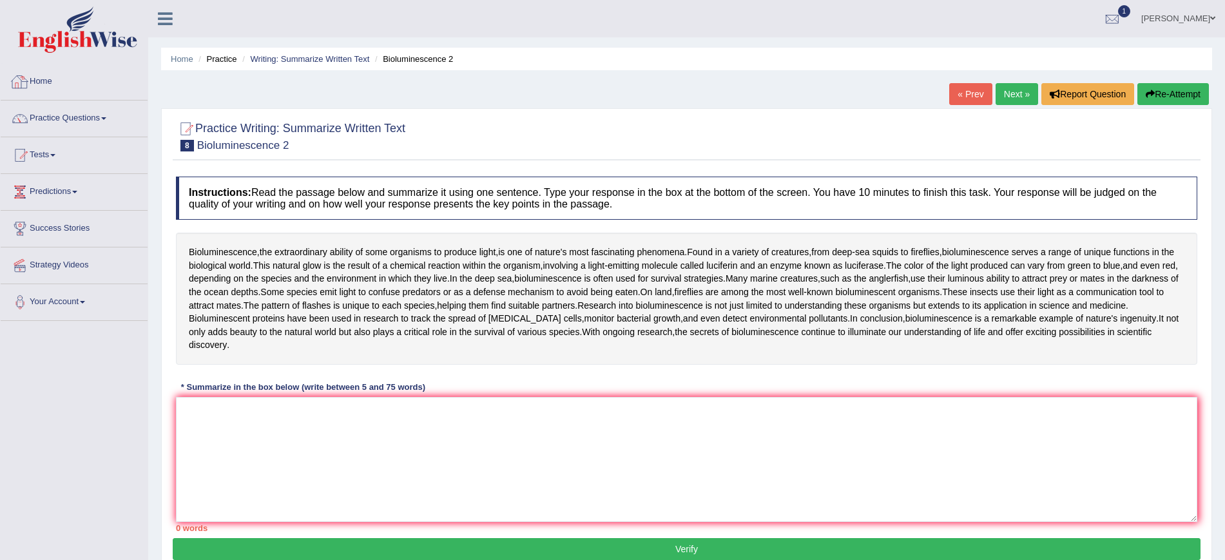
click at [42, 81] on link "Home" at bounding box center [74, 80] width 147 height 32
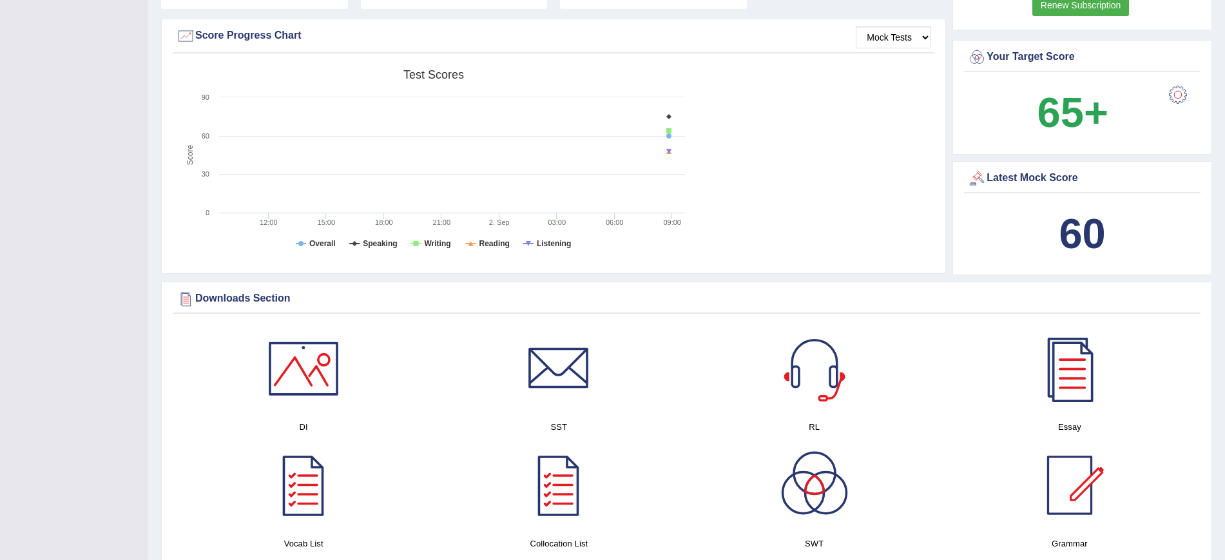
scroll to position [403, 0]
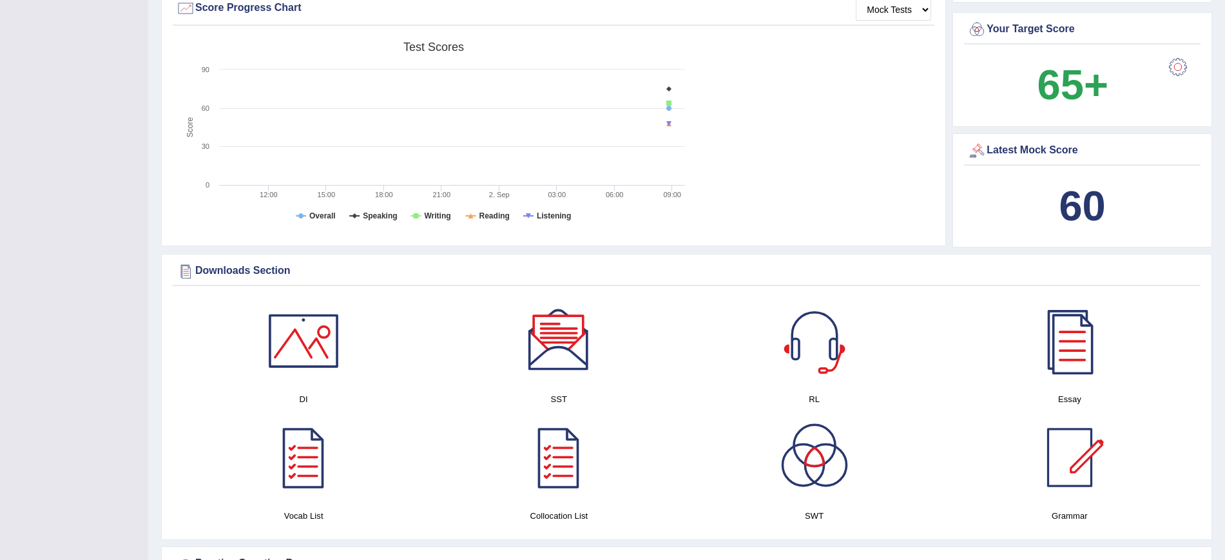
click at [561, 347] on div at bounding box center [559, 341] width 90 height 90
